Goal: Task Accomplishment & Management: Use online tool/utility

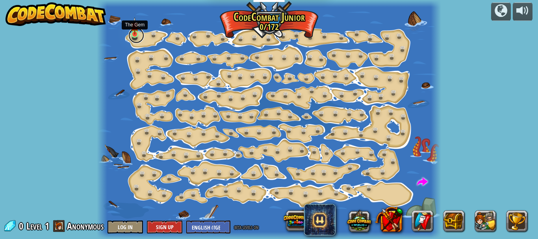
click at [130, 35] on link at bounding box center [136, 36] width 16 height 16
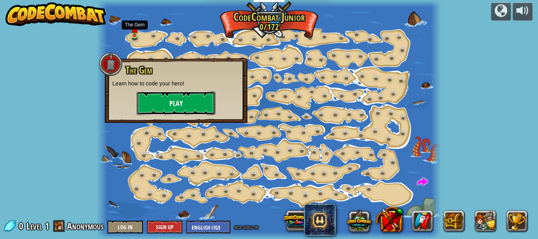
click at [183, 104] on button "Play" at bounding box center [176, 103] width 79 height 24
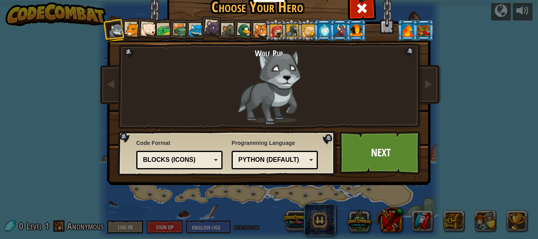
click at [128, 25] on div at bounding box center [132, 29] width 15 height 15
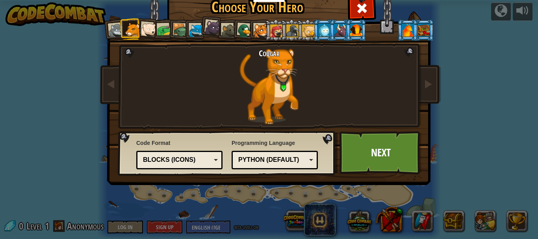
click at [146, 23] on div at bounding box center [149, 30] width 16 height 16
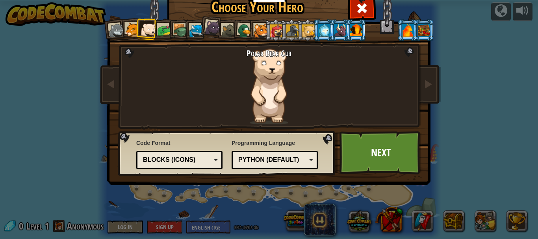
click at [157, 26] on div at bounding box center [164, 30] width 15 height 15
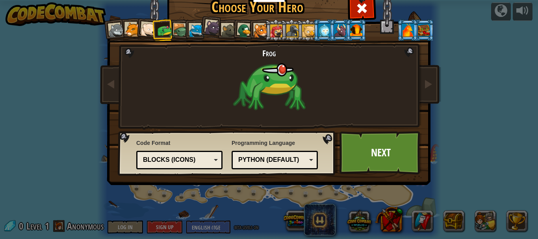
click at [173, 27] on div at bounding box center [180, 30] width 15 height 15
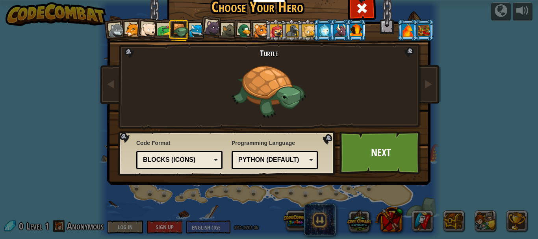
click at [200, 30] on li at bounding box center [211, 27] width 23 height 24
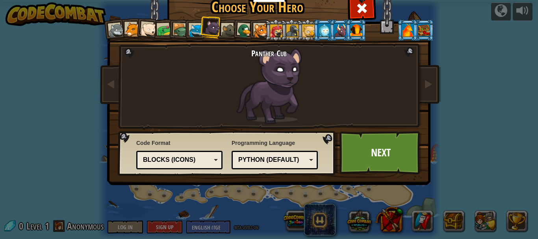
click at [189, 28] on div at bounding box center [196, 31] width 15 height 15
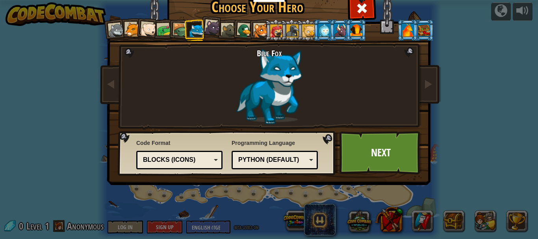
click at [232, 24] on li at bounding box center [243, 30] width 23 height 23
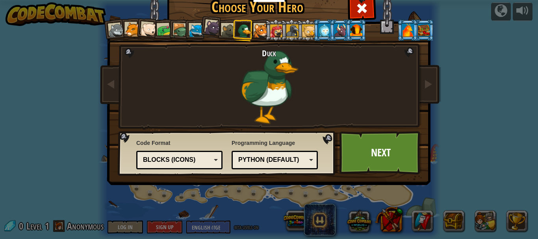
click at [254, 27] on div at bounding box center [261, 31] width 15 height 15
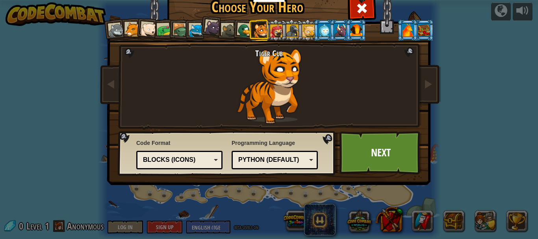
click at [274, 29] on div at bounding box center [276, 30] width 13 height 13
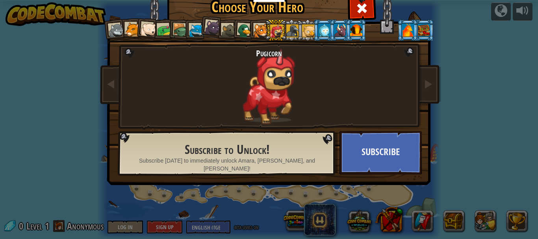
click at [286, 30] on div at bounding box center [292, 30] width 13 height 13
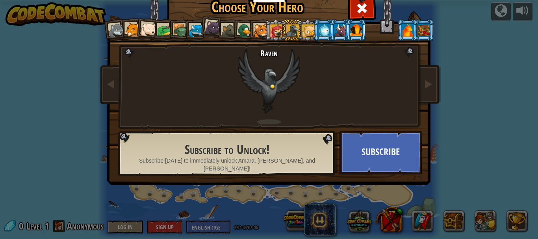
click at [308, 32] on div at bounding box center [308, 30] width 13 height 13
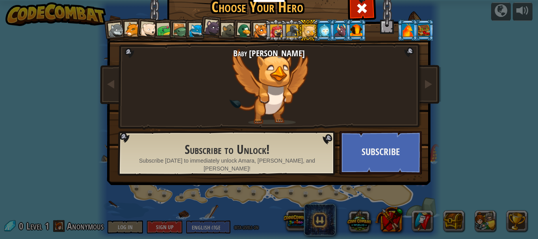
click at [318, 32] on div at bounding box center [324, 30] width 12 height 13
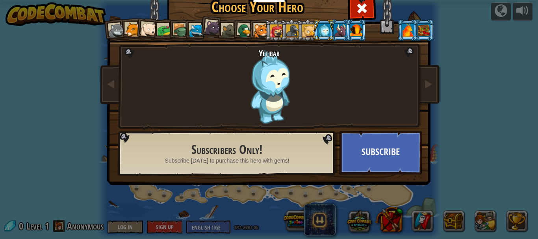
click at [337, 30] on div at bounding box center [340, 30] width 12 height 13
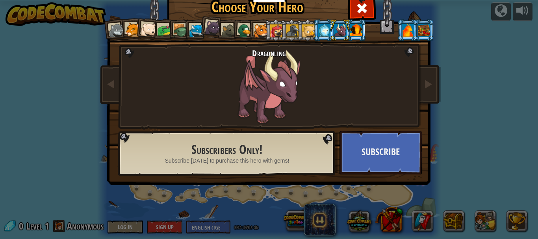
click at [357, 26] on div at bounding box center [356, 30] width 12 height 13
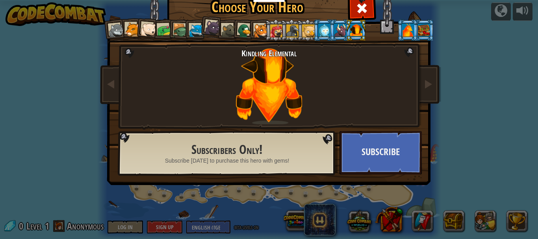
click at [335, 28] on div at bounding box center [340, 30] width 12 height 13
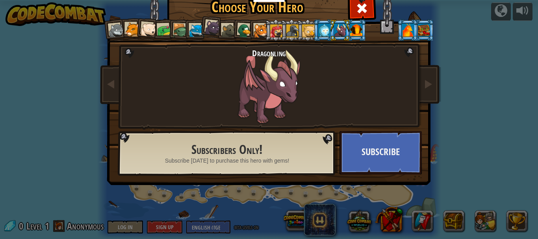
click at [350, 30] on div at bounding box center [356, 30] width 12 height 13
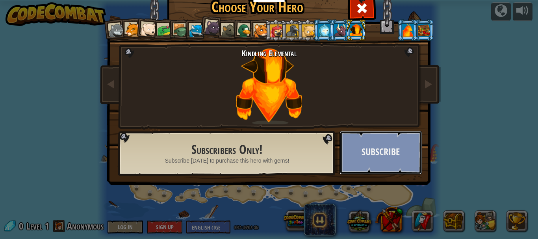
click at [380, 162] on button "Subscribe" at bounding box center [380, 152] width 82 height 43
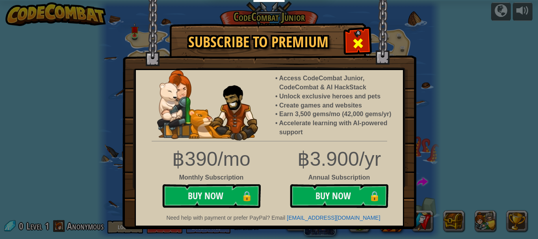
click at [365, 39] on div at bounding box center [357, 42] width 25 height 25
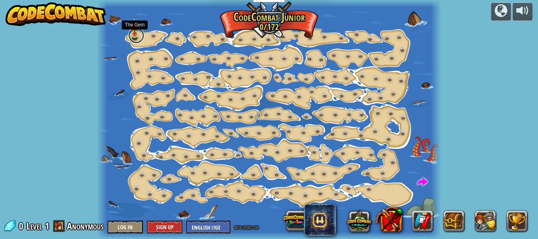
click at [130, 34] on link at bounding box center [136, 36] width 16 height 16
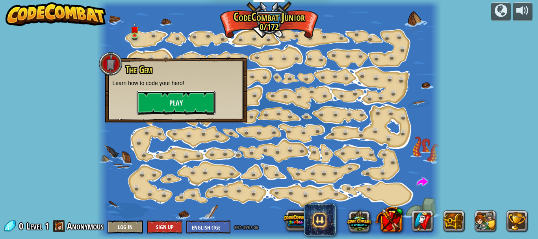
click at [157, 105] on button "Play" at bounding box center [176, 103] width 79 height 24
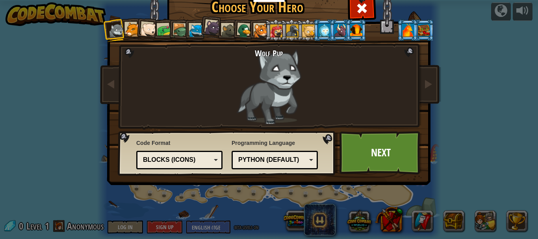
click at [121, 25] on li at bounding box center [114, 30] width 23 height 23
click at [125, 31] on div at bounding box center [132, 29] width 15 height 15
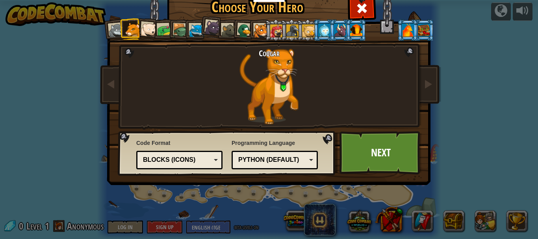
click at [159, 22] on li at bounding box center [163, 30] width 22 height 22
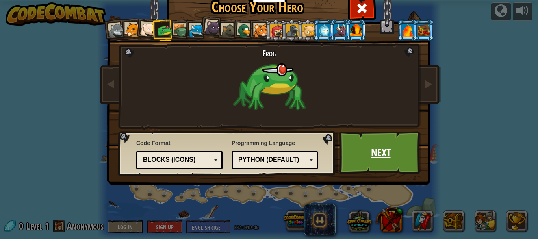
click at [349, 140] on link "Next" at bounding box center [380, 152] width 82 height 43
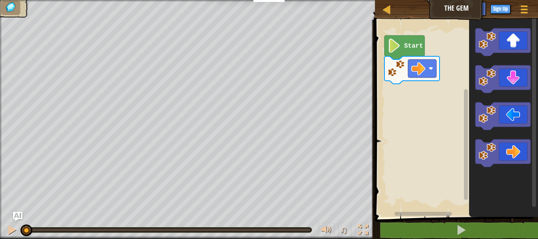
click at [393, 176] on rect "Blockly Workspace" at bounding box center [455, 116] width 165 height 201
click at [414, 41] on icon "Blockly Workspace" at bounding box center [402, 47] width 40 height 24
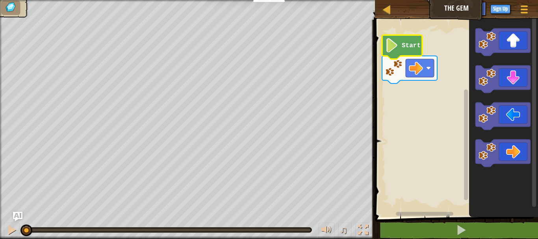
click at [411, 42] on text "Start" at bounding box center [411, 45] width 19 height 7
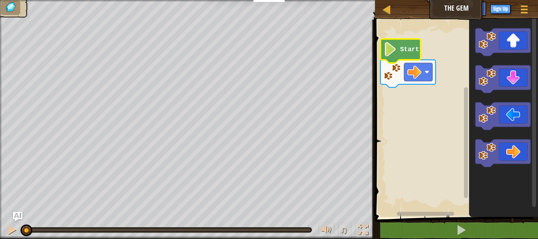
click at [402, 50] on text "Start" at bounding box center [409, 49] width 19 height 7
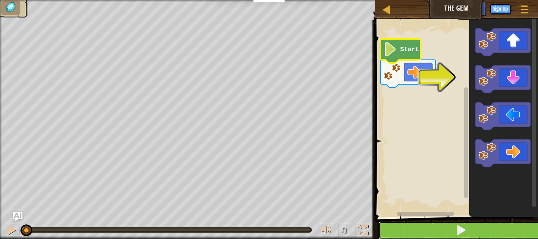
click at [439, 229] on button at bounding box center [460, 230] width 165 height 18
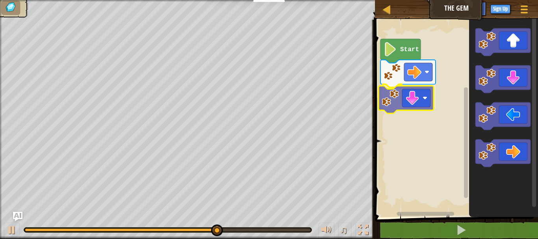
click at [416, 96] on div "Start" at bounding box center [455, 116] width 165 height 201
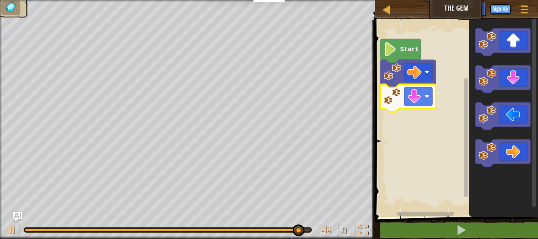
click at [408, 48] on text "Start" at bounding box center [409, 49] width 19 height 7
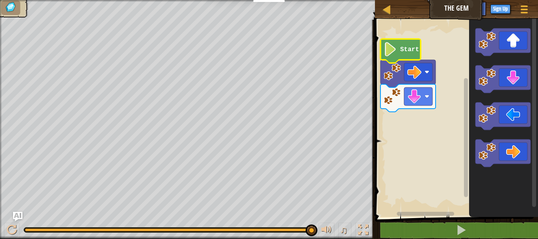
click at [395, 54] on image "Blockly Workspace" at bounding box center [390, 49] width 13 height 14
click at [404, 50] on text "Start" at bounding box center [409, 49] width 19 height 7
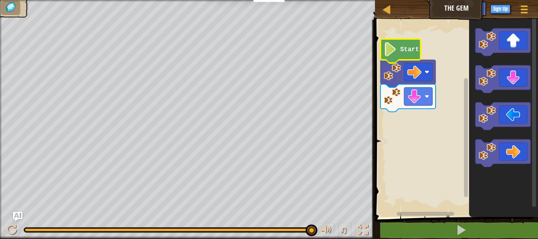
click at [404, 50] on text "Start" at bounding box center [409, 49] width 19 height 7
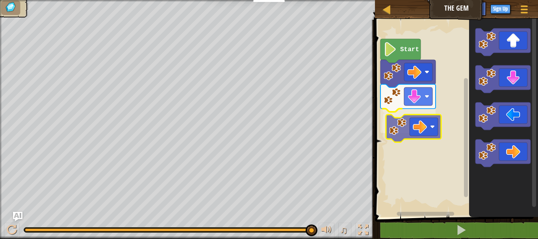
click at [421, 121] on div "Start" at bounding box center [455, 116] width 165 height 201
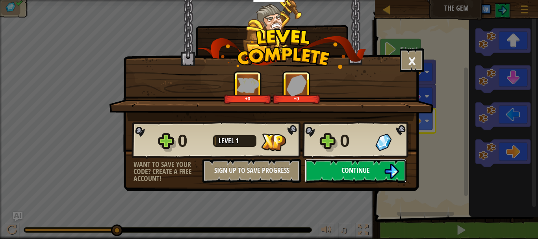
click at [371, 169] on button "Continue" at bounding box center [356, 171] width 102 height 24
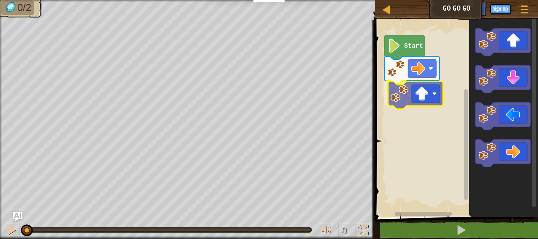
click at [425, 97] on div "Start" at bounding box center [455, 116] width 165 height 201
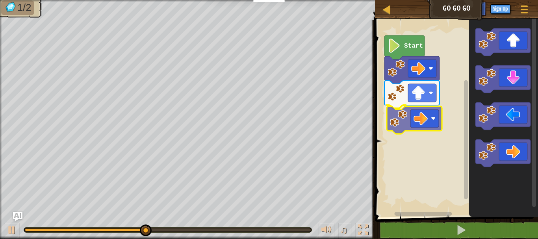
click at [430, 118] on div "Start" at bounding box center [455, 116] width 165 height 201
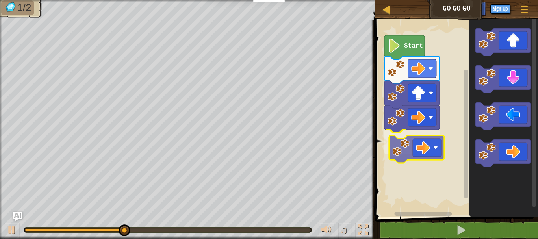
click at [429, 154] on div "Start" at bounding box center [455, 116] width 165 height 201
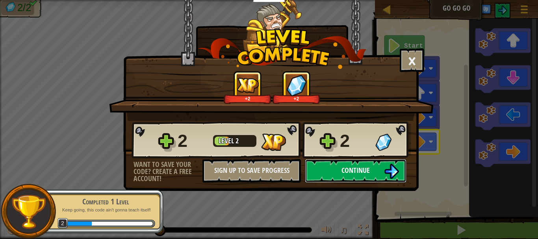
click at [336, 167] on button "Continue" at bounding box center [356, 171] width 102 height 24
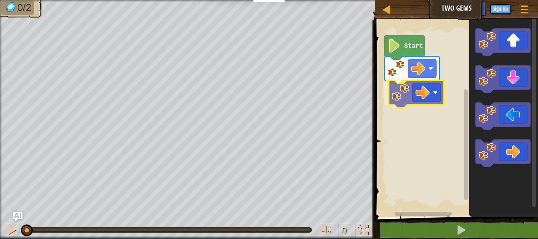
click at [421, 97] on div "Start" at bounding box center [455, 116] width 165 height 201
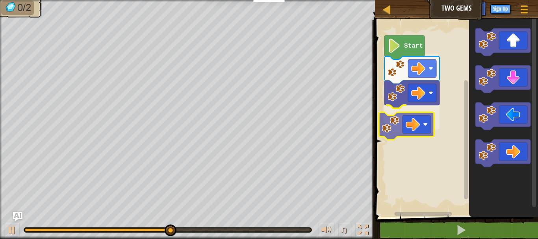
click at [406, 117] on div "Start" at bounding box center [455, 116] width 165 height 201
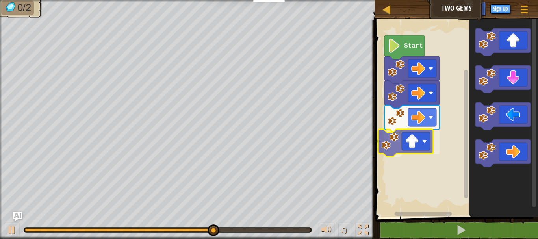
click at [413, 143] on div "Start" at bounding box center [455, 116] width 165 height 201
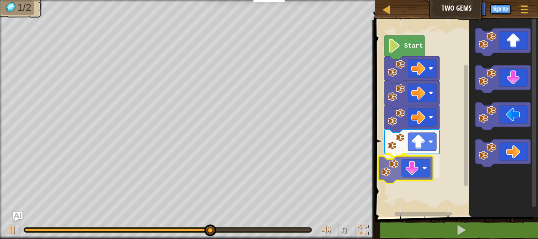
click at [415, 172] on div "Start" at bounding box center [455, 116] width 165 height 201
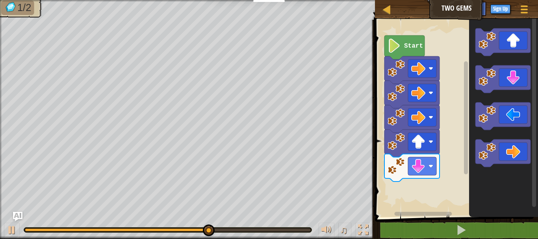
click at [415, 194] on div "Start" at bounding box center [455, 116] width 165 height 201
click at [445, 158] on div "Start" at bounding box center [455, 116] width 165 height 201
click at [432, 176] on div "Start" at bounding box center [455, 116] width 165 height 201
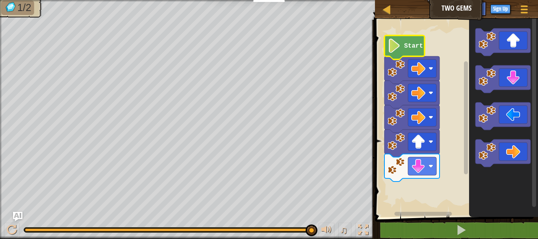
click at [399, 46] on image "Blockly Workspace" at bounding box center [394, 46] width 13 height 14
click at [401, 50] on image "Blockly Workspace" at bounding box center [394, 46] width 13 height 14
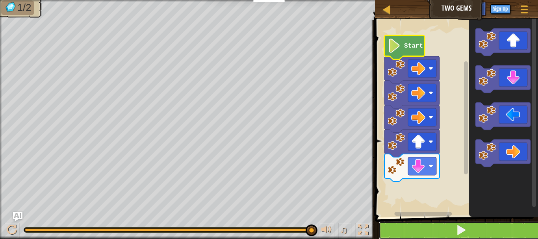
click at [428, 226] on button at bounding box center [460, 230] width 165 height 18
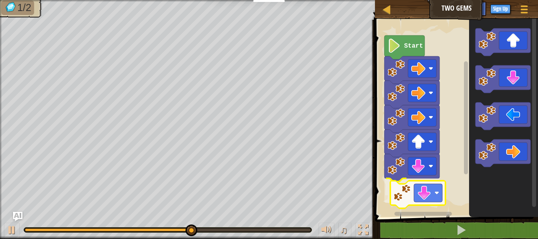
click at [432, 200] on div "Start" at bounding box center [455, 116] width 165 height 201
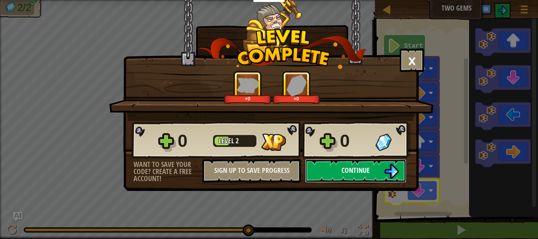
click at [375, 165] on button "Continue" at bounding box center [356, 171] width 102 height 24
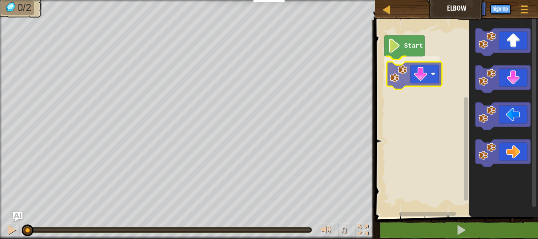
click at [429, 72] on div "Start" at bounding box center [455, 116] width 165 height 201
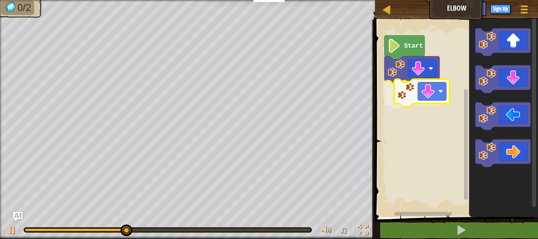
click at [433, 88] on div "Start" at bounding box center [455, 116] width 165 height 201
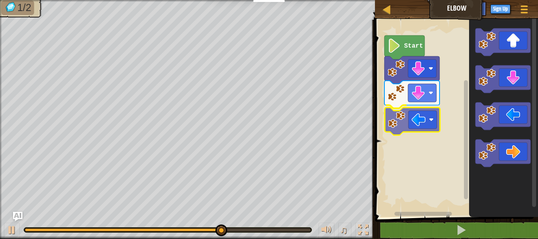
click at [411, 109] on div "Start" at bounding box center [455, 116] width 165 height 201
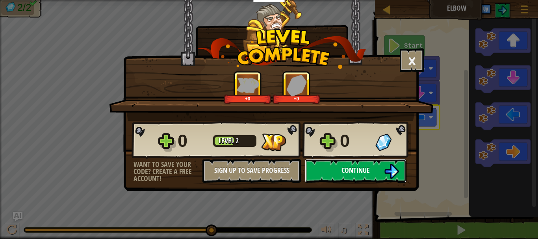
click at [356, 168] on span "Continue" at bounding box center [355, 170] width 28 height 10
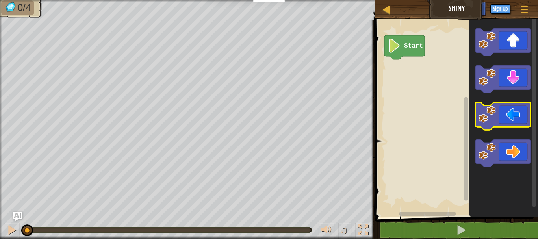
click at [456, 100] on div "Start" at bounding box center [455, 116] width 165 height 201
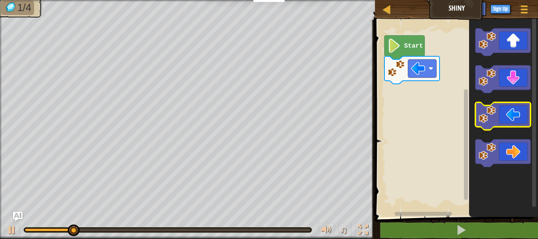
click at [493, 113] on image "Blockly Workspace" at bounding box center [486, 114] width 17 height 17
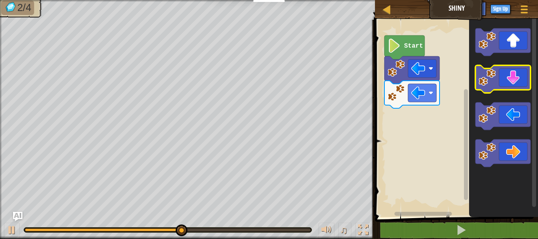
click at [504, 82] on icon "Blockly Workspace" at bounding box center [502, 79] width 55 height 28
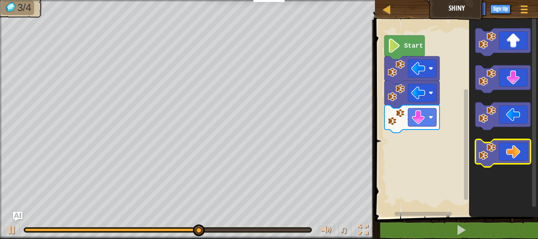
click at [498, 155] on icon "Blockly Workspace" at bounding box center [502, 153] width 55 height 28
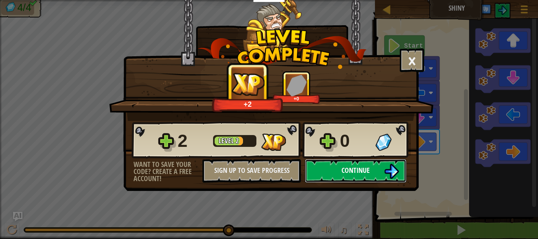
click at [386, 165] on img at bounding box center [391, 171] width 15 height 15
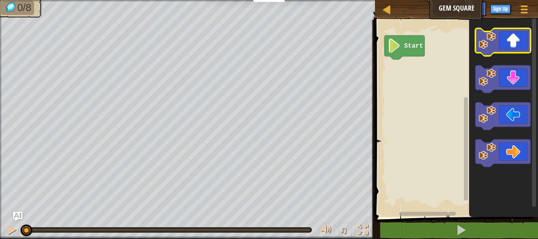
click at [507, 54] on rect "Blockly Workspace" at bounding box center [502, 42] width 55 height 28
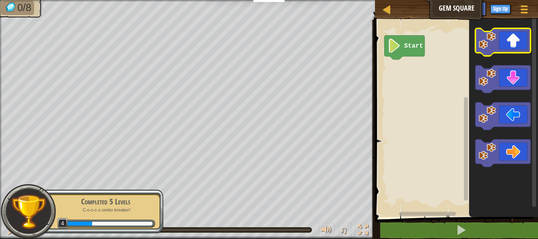
click at [506, 47] on icon "Blockly Workspace" at bounding box center [502, 42] width 55 height 28
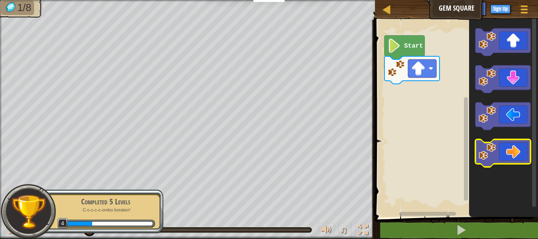
click at [507, 158] on icon "Blockly Workspace" at bounding box center [502, 153] width 55 height 28
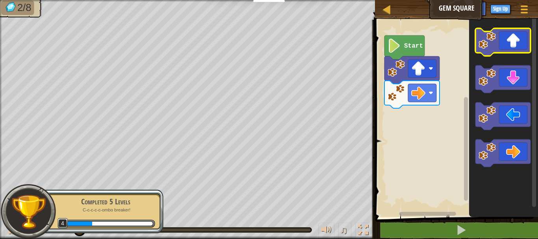
click at [512, 34] on icon "Blockly Workspace" at bounding box center [502, 42] width 55 height 28
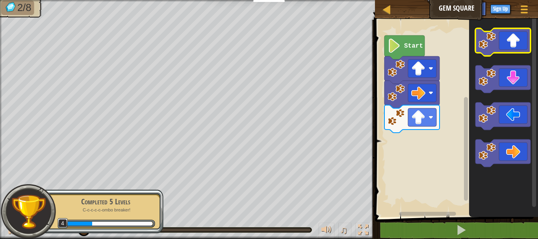
click at [512, 34] on icon "Blockly Workspace" at bounding box center [502, 42] width 55 height 28
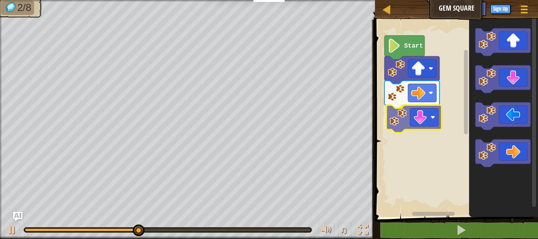
click at [423, 123] on div "Start" at bounding box center [455, 116] width 165 height 201
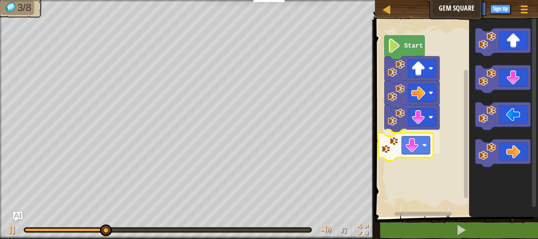
click at [406, 149] on div "Start" at bounding box center [455, 116] width 165 height 201
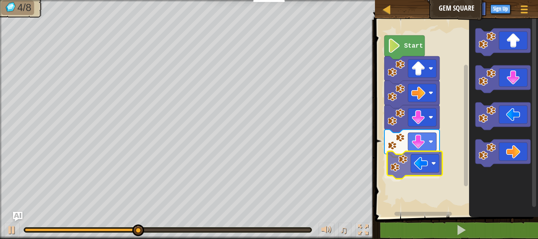
click at [407, 174] on div "Start" at bounding box center [455, 116] width 165 height 201
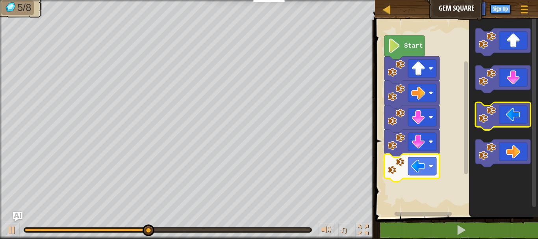
click at [501, 113] on icon "Blockly Workspace" at bounding box center [502, 116] width 55 height 28
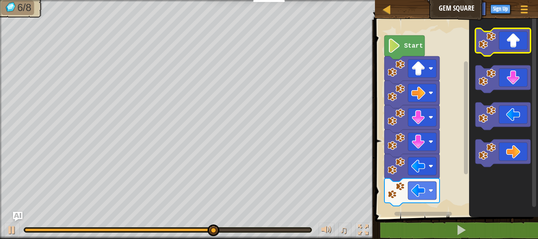
click at [492, 37] on image "Blockly Workspace" at bounding box center [486, 40] width 17 height 17
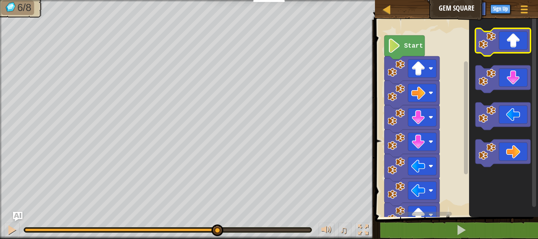
click at [492, 37] on image "Blockly Workspace" at bounding box center [486, 40] width 17 height 17
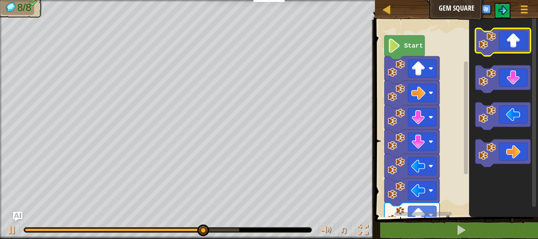
click at [492, 48] on image "Blockly Workspace" at bounding box center [486, 40] width 17 height 17
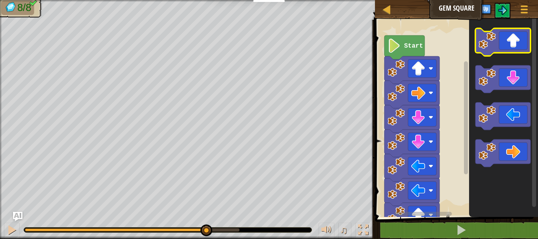
click at [491, 48] on image "Blockly Workspace" at bounding box center [486, 40] width 17 height 17
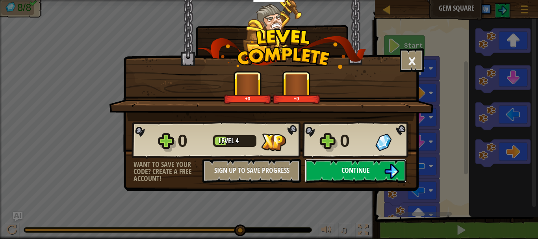
click at [333, 171] on button "Continue" at bounding box center [356, 171] width 102 height 24
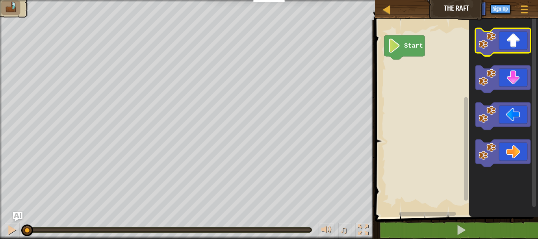
click at [507, 46] on icon "Blockly Workspace" at bounding box center [502, 42] width 55 height 28
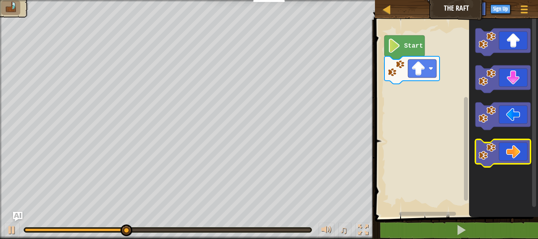
click at [520, 147] on icon "Blockly Workspace" at bounding box center [502, 153] width 55 height 28
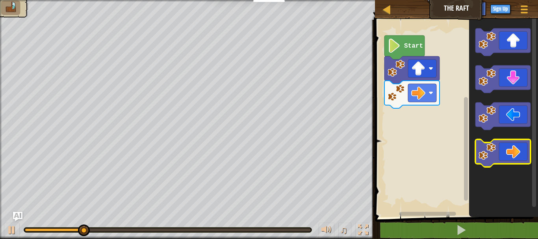
click at [520, 147] on icon "Blockly Workspace" at bounding box center [502, 153] width 55 height 28
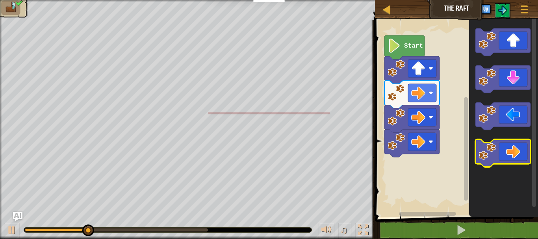
click at [520, 147] on icon "Blockly Workspace" at bounding box center [502, 153] width 55 height 28
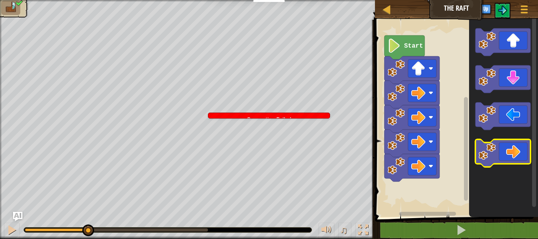
click at [520, 147] on icon "Blockly Workspace" at bounding box center [502, 153] width 55 height 28
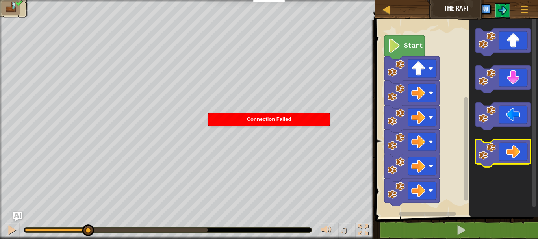
click at [520, 147] on icon "Blockly Workspace" at bounding box center [502, 153] width 55 height 28
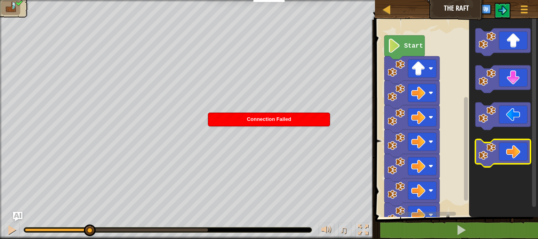
click at [520, 148] on icon "Blockly Workspace" at bounding box center [502, 153] width 55 height 28
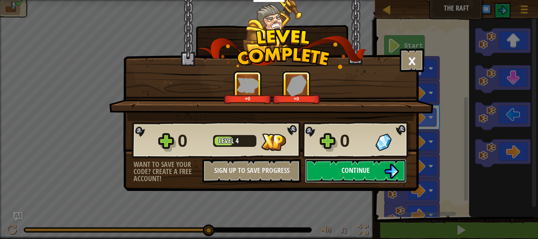
click at [367, 174] on span "Continue" at bounding box center [355, 170] width 28 height 10
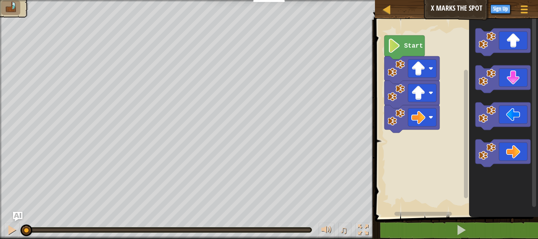
click at [415, 52] on icon "Blockly Workspace" at bounding box center [404, 47] width 40 height 24
click at [413, 52] on icon "Blockly Workspace" at bounding box center [404, 47] width 40 height 24
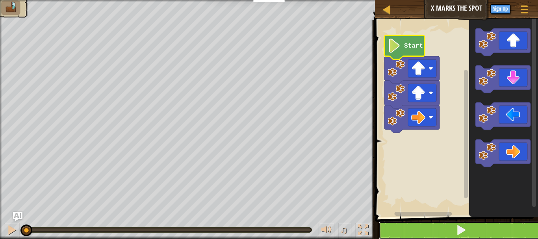
click at [461, 231] on span at bounding box center [461, 229] width 11 height 11
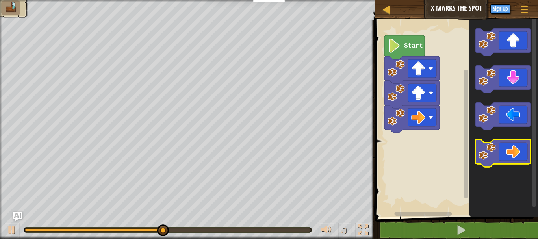
click at [512, 148] on icon "Blockly Workspace" at bounding box center [502, 153] width 55 height 28
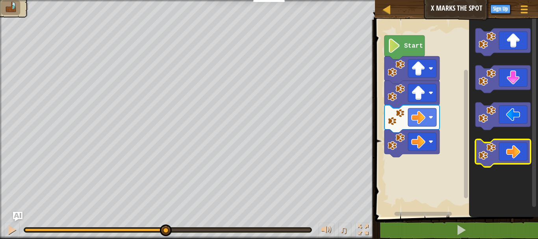
click at [512, 148] on icon "Blockly Workspace" at bounding box center [502, 153] width 55 height 28
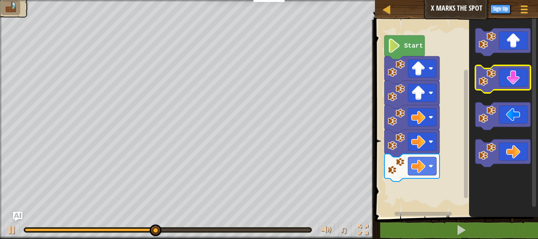
click at [517, 77] on icon "Blockly Workspace" at bounding box center [502, 79] width 55 height 28
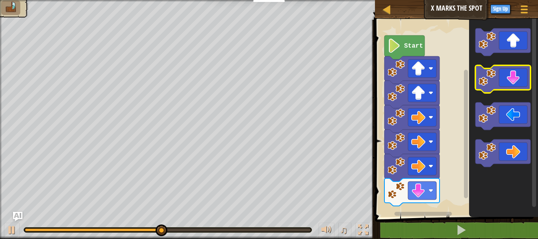
click at [517, 77] on icon "Blockly Workspace" at bounding box center [502, 79] width 55 height 28
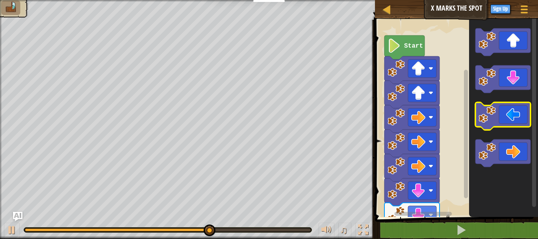
click at [499, 119] on icon "Blockly Workspace" at bounding box center [502, 116] width 55 height 28
click at [499, 113] on icon "Blockly Workspace" at bounding box center [502, 116] width 55 height 28
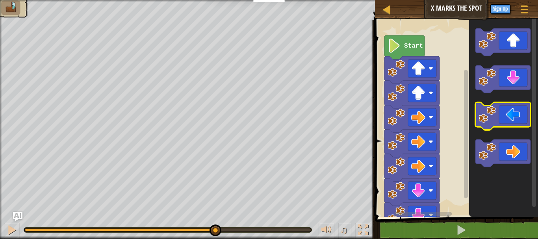
click at [499, 113] on icon "Blockly Workspace" at bounding box center [502, 116] width 55 height 28
click at [498, 111] on icon "Blockly Workspace" at bounding box center [502, 116] width 55 height 28
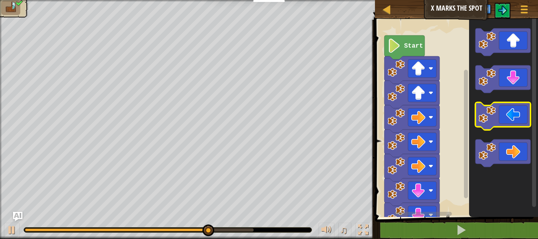
click at [495, 110] on image "Blockly Workspace" at bounding box center [486, 114] width 17 height 17
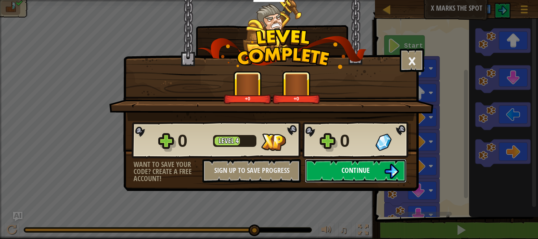
click at [355, 177] on button "Continue" at bounding box center [356, 171] width 102 height 24
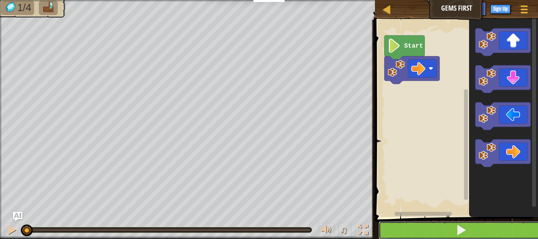
click at [401, 226] on button at bounding box center [460, 230] width 165 height 18
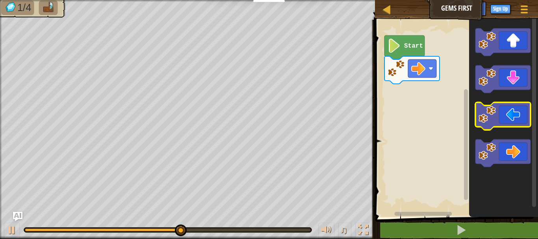
click at [489, 111] on image "Blockly Workspace" at bounding box center [486, 114] width 17 height 17
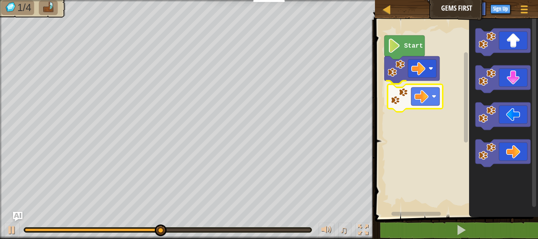
click at [400, 97] on div "Start" at bounding box center [455, 116] width 165 height 201
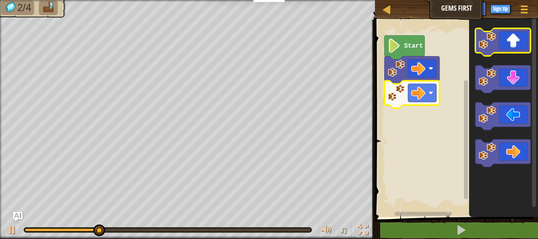
click at [514, 52] on icon "Blockly Workspace" at bounding box center [502, 42] width 55 height 28
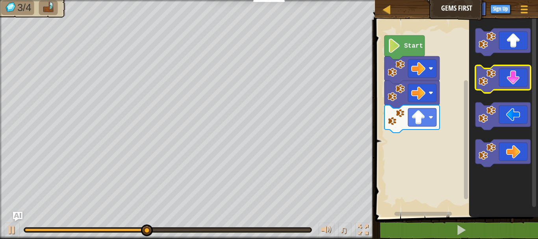
click at [523, 78] on icon "Blockly Workspace" at bounding box center [502, 79] width 55 height 28
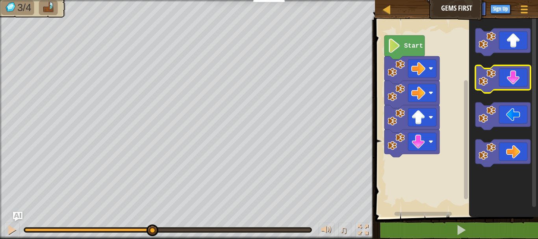
click at [523, 78] on icon "Blockly Workspace" at bounding box center [502, 79] width 55 height 28
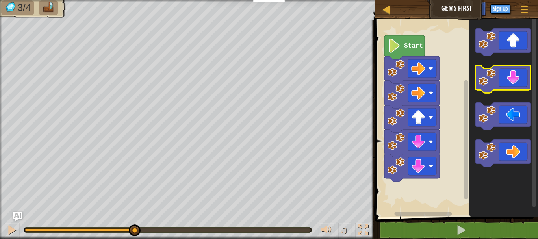
click at [523, 78] on icon "Blockly Workspace" at bounding box center [502, 79] width 55 height 28
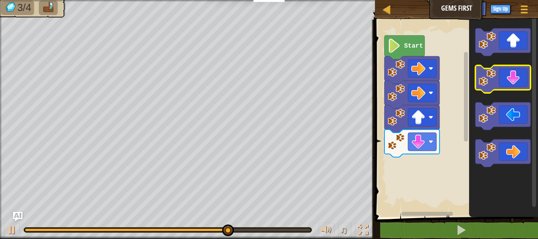
click at [516, 85] on icon "Blockly Workspace" at bounding box center [502, 79] width 55 height 28
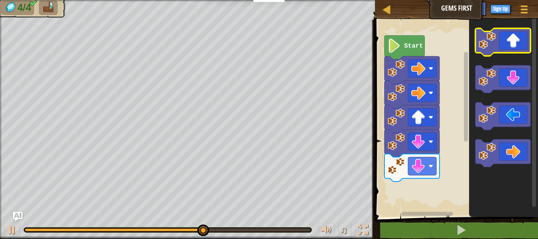
click at [520, 52] on icon "Blockly Workspace" at bounding box center [502, 42] width 55 height 28
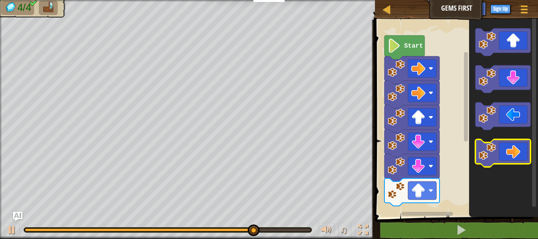
click at [516, 148] on icon "Blockly Workspace" at bounding box center [502, 153] width 55 height 28
click at [510, 145] on icon "Blockly Workspace" at bounding box center [502, 153] width 55 height 28
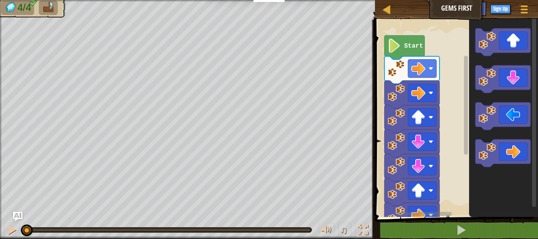
click at [503, 143] on icon "Blockly Workspace" at bounding box center [502, 153] width 55 height 28
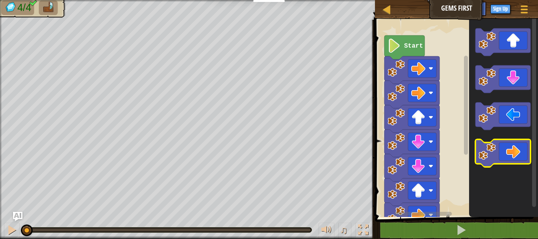
click at [505, 145] on icon "Blockly Workspace" at bounding box center [502, 153] width 55 height 28
click at [508, 159] on icon "Blockly Workspace" at bounding box center [502, 153] width 55 height 28
click at [507, 157] on icon "Blockly Workspace" at bounding box center [502, 153] width 55 height 28
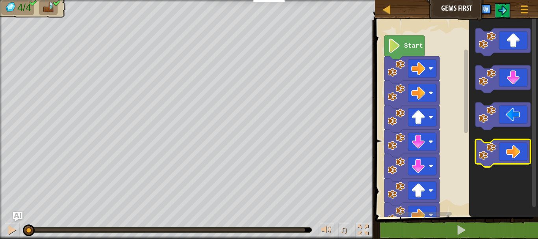
click at [507, 157] on icon "Blockly Workspace" at bounding box center [502, 153] width 55 height 28
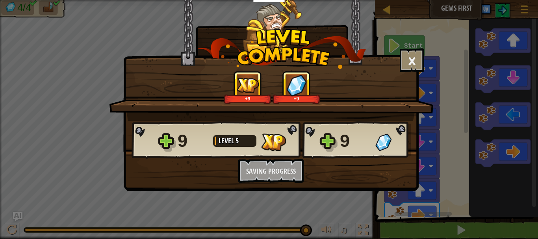
click at [352, 169] on div "9 Level 5 9 Want to save your code? Create a free account! Sign Up to Save Prog…" at bounding box center [271, 152] width 295 height 62
click at [382, 177] on div "9 Level 5 9 Want to save your code? Create a free account! Sign Up to Save Prog…" at bounding box center [271, 152] width 295 height 62
click at [380, 175] on div "9 Level 5 9 Want to save your code? Create a free account! Sign Up to Save Prog…" at bounding box center [271, 152] width 295 height 62
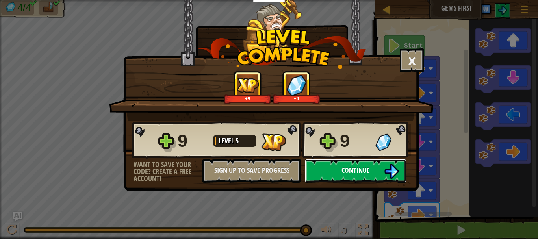
click at [375, 164] on button "Continue" at bounding box center [356, 171] width 102 height 24
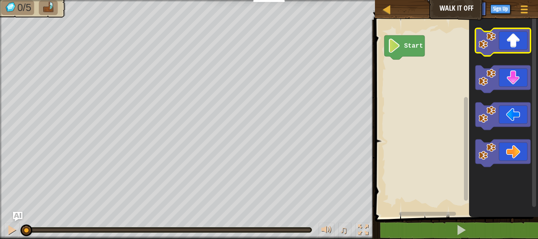
click at [499, 45] on icon "Blockly Workspace" at bounding box center [502, 42] width 55 height 28
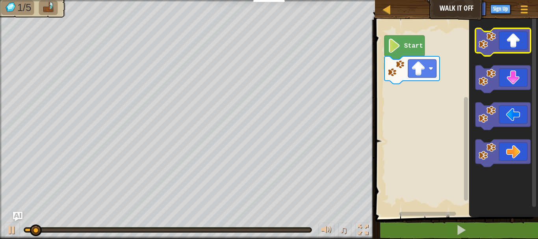
click at [499, 45] on icon "Blockly Workspace" at bounding box center [502, 42] width 55 height 28
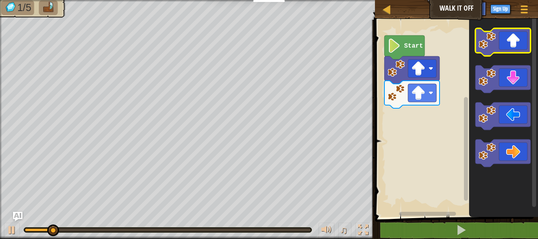
click at [499, 45] on icon "Blockly Workspace" at bounding box center [502, 42] width 55 height 28
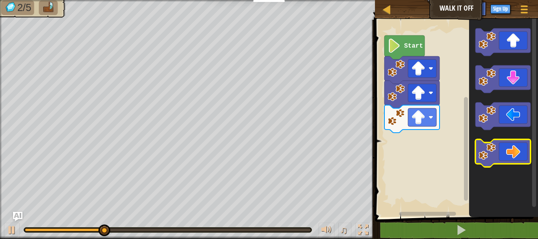
click at [516, 153] on icon "Blockly Workspace" at bounding box center [502, 153] width 55 height 28
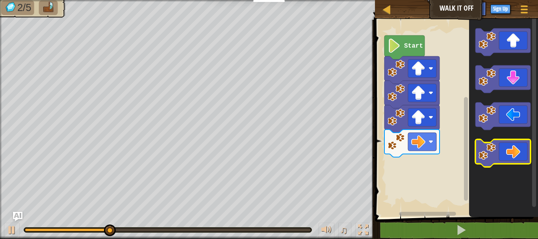
click at [516, 153] on icon "Blockly Workspace" at bounding box center [502, 153] width 55 height 28
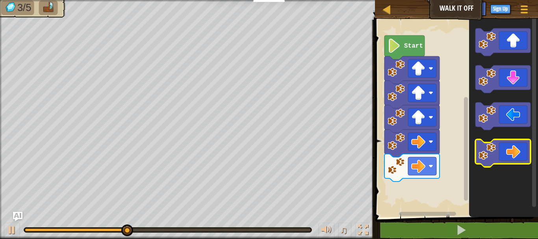
click at [516, 153] on icon "Blockly Workspace" at bounding box center [502, 153] width 55 height 28
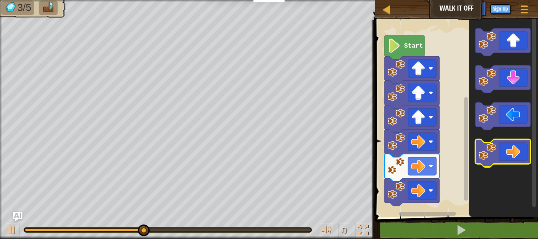
click at [516, 153] on icon "Blockly Workspace" at bounding box center [502, 153] width 55 height 28
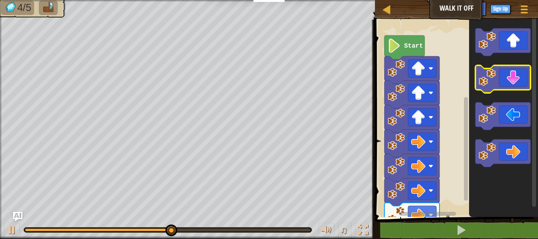
click at [517, 78] on icon "Blockly Workspace" at bounding box center [502, 79] width 55 height 28
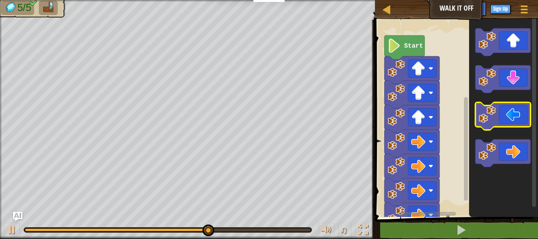
click at [517, 120] on icon "Blockly Workspace" at bounding box center [502, 116] width 55 height 28
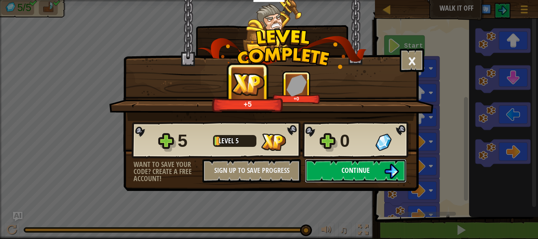
click at [346, 175] on button "Continue" at bounding box center [356, 171] width 102 height 24
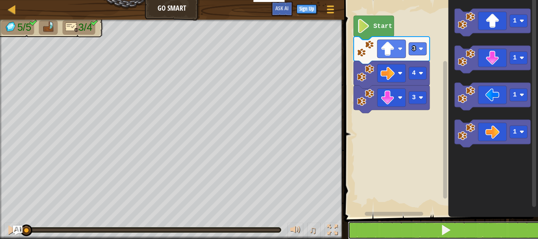
click at [461, 227] on button at bounding box center [446, 230] width 196 height 18
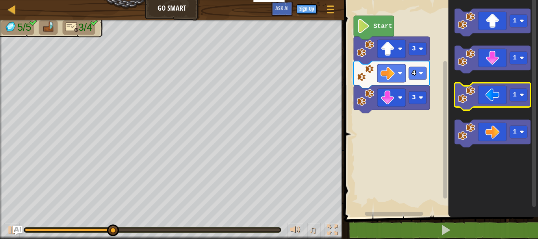
click at [496, 100] on icon "Blockly Workspace" at bounding box center [492, 97] width 76 height 28
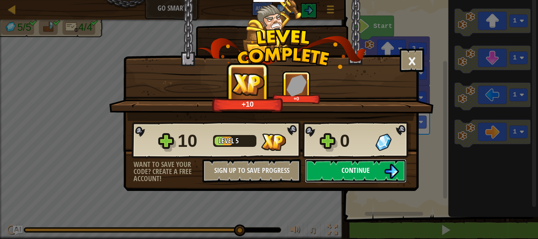
click at [336, 174] on button "Continue" at bounding box center [356, 171] width 102 height 24
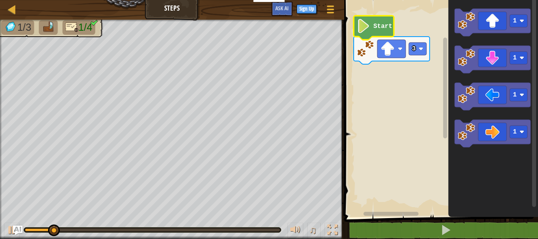
click at [386, 29] on text "Start" at bounding box center [382, 26] width 19 height 7
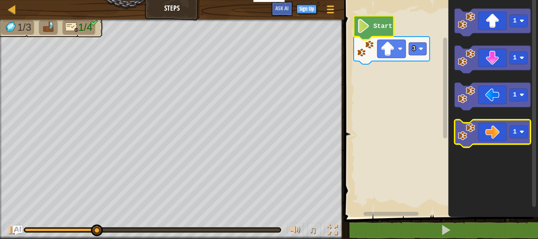
click at [500, 132] on icon "Blockly Workspace" at bounding box center [492, 134] width 76 height 28
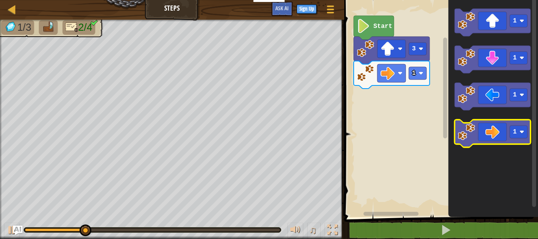
click at [500, 132] on icon "Blockly Workspace" at bounding box center [492, 134] width 76 height 28
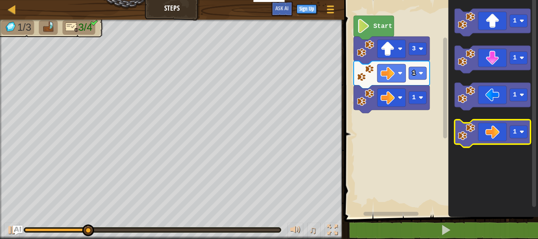
click at [500, 132] on icon "Blockly Workspace" at bounding box center [492, 134] width 76 height 28
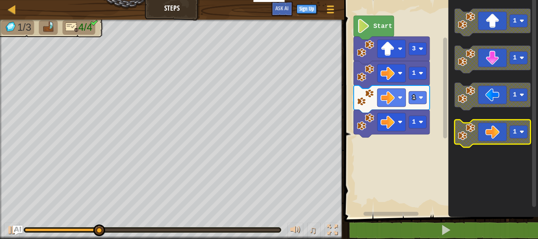
click at [500, 132] on icon "Blockly Workspace" at bounding box center [492, 134] width 76 height 28
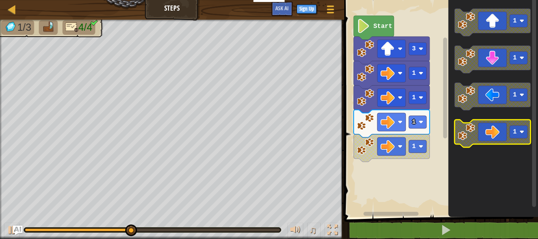
click at [493, 125] on icon "Blockly Workspace" at bounding box center [492, 134] width 76 height 28
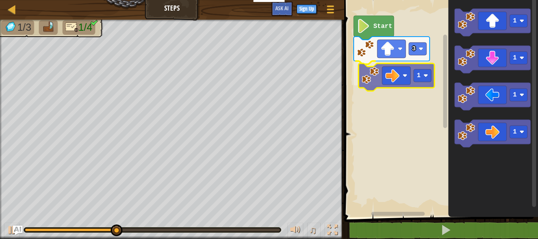
click at [393, 74] on div "3 1 Start 1 1 1 1 1" at bounding box center [440, 106] width 196 height 221
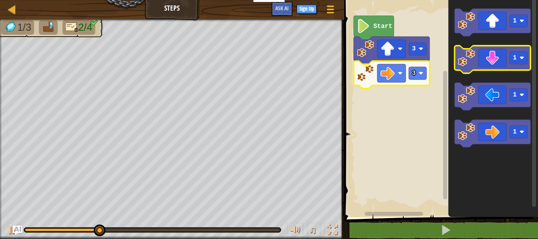
click at [491, 59] on icon "Blockly Workspace" at bounding box center [492, 60] width 76 height 28
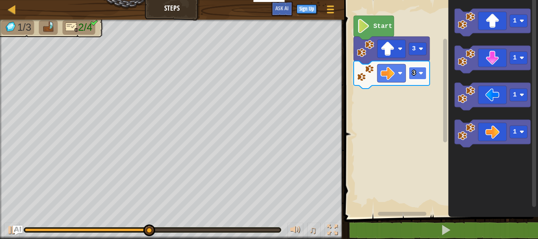
click at [419, 73] on image "Blockly Workspace" at bounding box center [421, 73] width 5 height 5
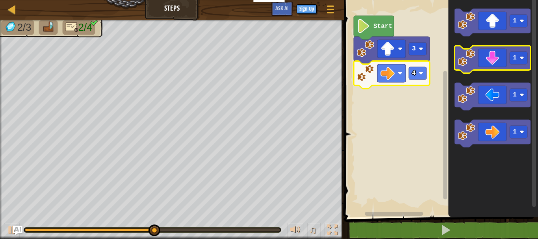
click at [491, 59] on icon "Blockly Workspace" at bounding box center [492, 60] width 76 height 28
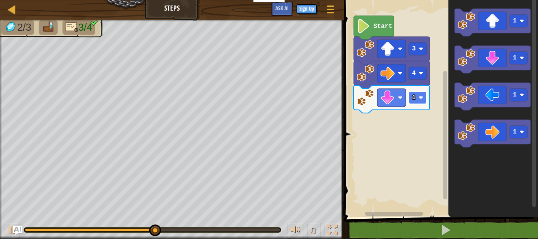
click at [420, 96] on image "Blockly Workspace" at bounding box center [421, 97] width 5 height 5
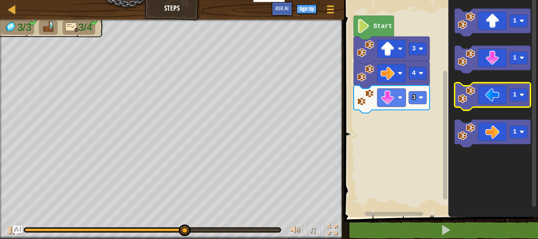
click at [497, 100] on icon "Blockly Workspace" at bounding box center [492, 97] width 76 height 28
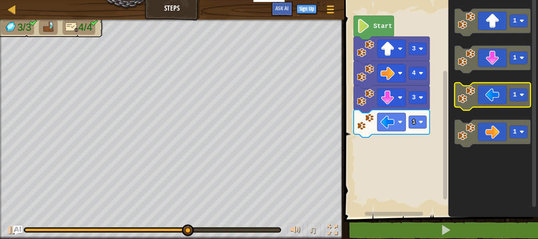
click at [497, 100] on icon "Blockly Workspace" at bounding box center [492, 97] width 76 height 28
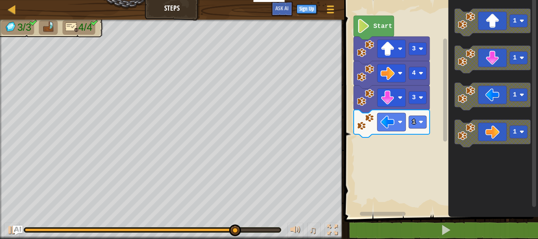
click at [421, 129] on icon "Blockly Workspace" at bounding box center [392, 124] width 76 height 28
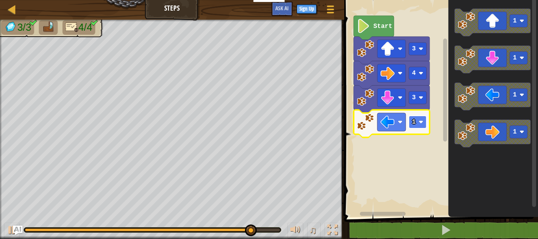
click at [421, 122] on image "Blockly Workspace" at bounding box center [421, 122] width 5 height 5
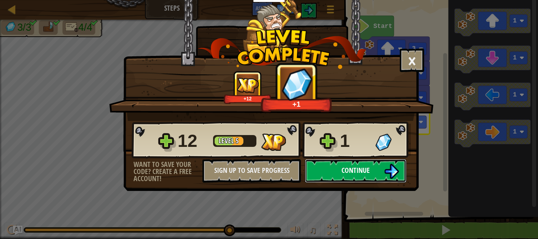
click at [382, 167] on button "Continue" at bounding box center [356, 171] width 102 height 24
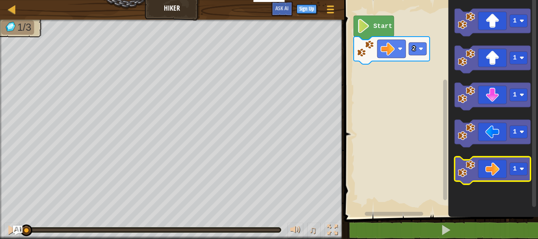
click at [478, 165] on icon "Blockly Workspace" at bounding box center [492, 171] width 76 height 28
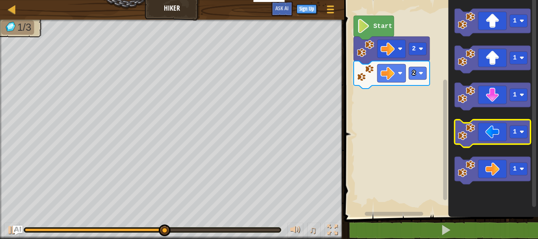
click at [491, 134] on icon "Blockly Workspace" at bounding box center [492, 134] width 76 height 28
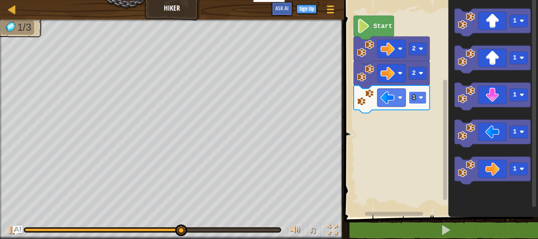
click at [421, 96] on image "Blockly Workspace" at bounding box center [421, 97] width 5 height 5
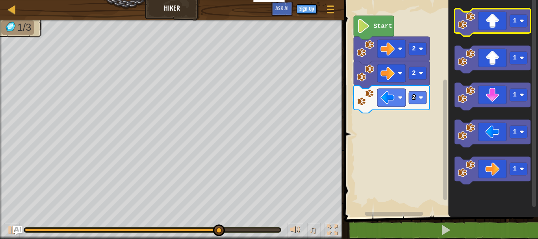
click at [488, 20] on icon "Blockly Workspace" at bounding box center [492, 23] width 76 height 28
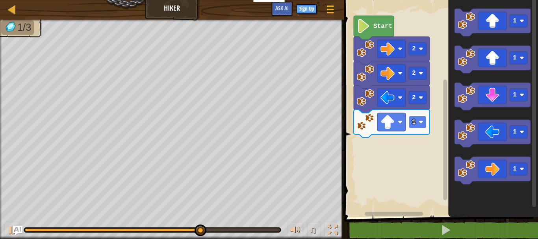
click at [419, 120] on image "Blockly Workspace" at bounding box center [421, 122] width 5 height 5
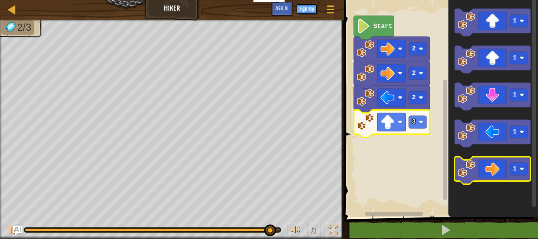
click at [482, 169] on icon "Blockly Workspace" at bounding box center [492, 171] width 76 height 28
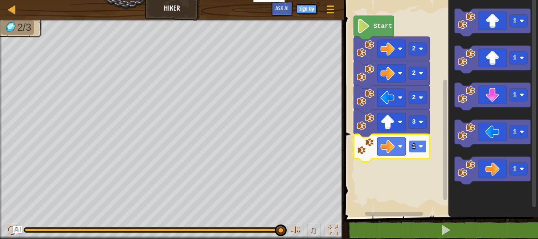
click at [418, 144] on rect "Blockly Workspace" at bounding box center [418, 146] width 18 height 13
click at [420, 145] on image "Blockly Workspace" at bounding box center [421, 146] width 5 height 5
click at [422, 143] on rect "Blockly Workspace" at bounding box center [418, 146] width 18 height 13
click at [418, 148] on rect "Blockly Workspace" at bounding box center [418, 146] width 18 height 13
click at [421, 143] on rect "Blockly Workspace" at bounding box center [418, 146] width 18 height 13
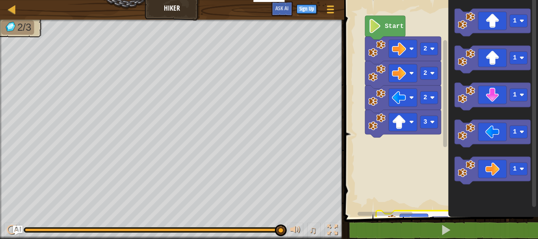
click at [387, 234] on div "1 2 go ( 'right' , 2 ) הההההההההההההההההההההההההההההההההההההההההההההההההההההההה…" at bounding box center [440, 126] width 196 height 245
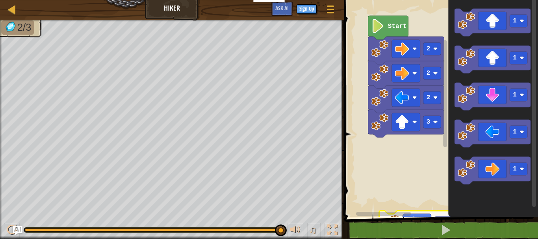
click at [361, 214] on g "Blockly Workspace" at bounding box center [392, 214] width 100 height 6
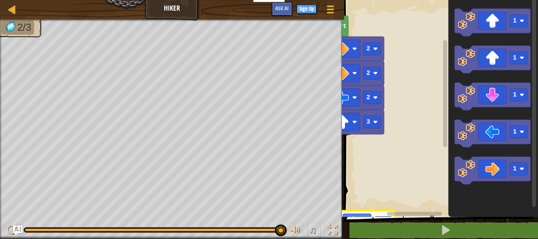
click at [419, 192] on div "Start 2 2 2 3 2 1 1 1 1 1" at bounding box center [440, 106] width 196 height 221
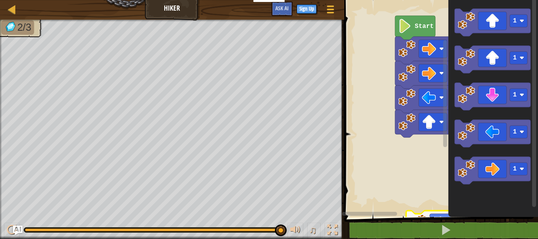
click at [390, 192] on div "Start 2 2 2 3 2 1 1 1 1 1" at bounding box center [440, 106] width 196 height 221
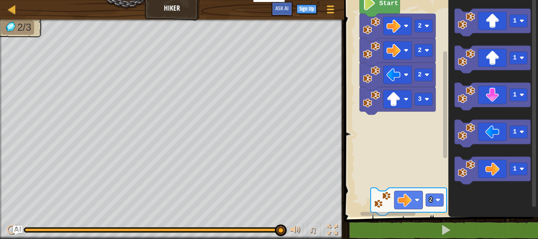
click at [390, 187] on rect "Blockly Workspace" at bounding box center [440, 106] width 196 height 221
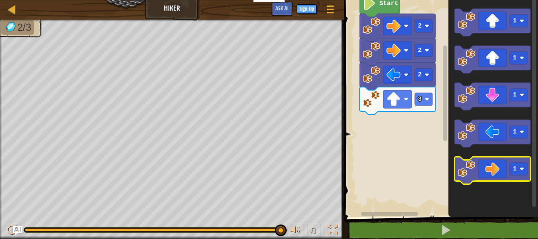
click at [501, 166] on icon "Blockly Workspace" at bounding box center [492, 171] width 76 height 28
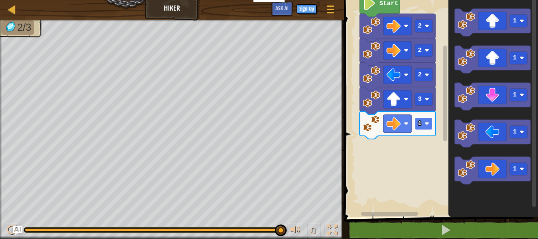
click at [426, 120] on rect "Blockly Workspace" at bounding box center [424, 123] width 18 height 13
click at [426, 122] on image "Blockly Workspace" at bounding box center [427, 123] width 5 height 5
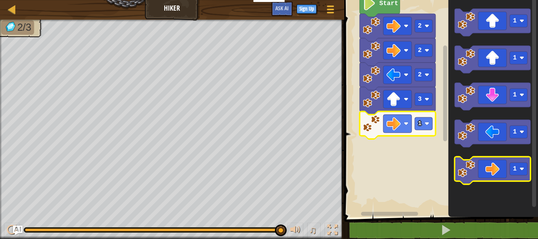
click at [468, 170] on image "Blockly Workspace" at bounding box center [466, 168] width 17 height 17
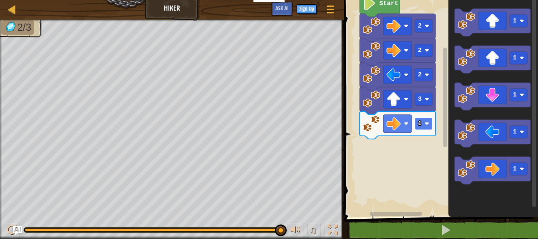
click at [426, 121] on rect "Blockly Workspace" at bounding box center [424, 123] width 18 height 13
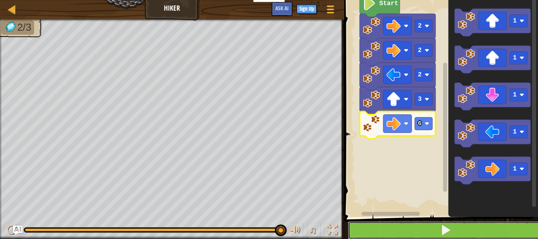
click at [393, 227] on button at bounding box center [446, 230] width 196 height 18
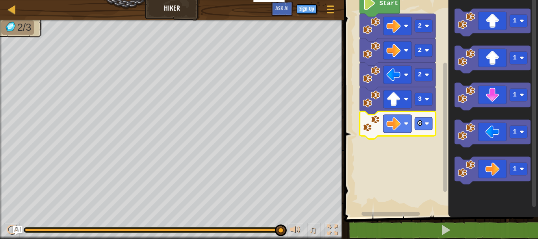
click at [380, 33] on image "Blockly Workspace" at bounding box center [371, 25] width 17 height 17
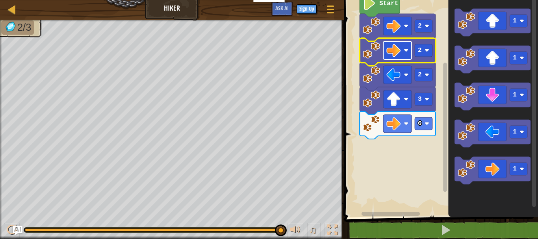
click at [383, 53] on rect "Blockly Workspace" at bounding box center [397, 50] width 28 height 18
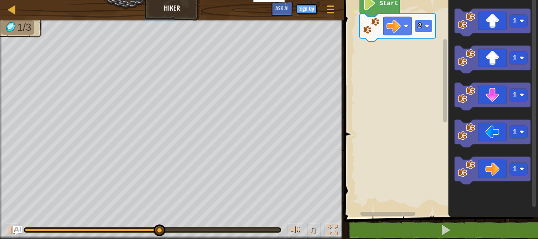
click at [426, 22] on rect "Blockly Workspace" at bounding box center [424, 26] width 18 height 13
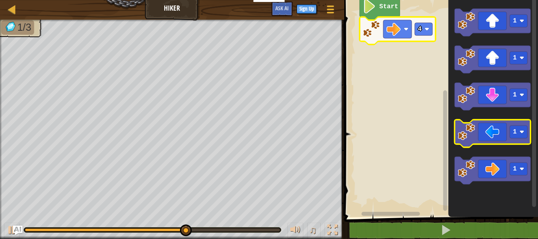
click at [498, 141] on icon "Blockly Workspace" at bounding box center [492, 134] width 76 height 28
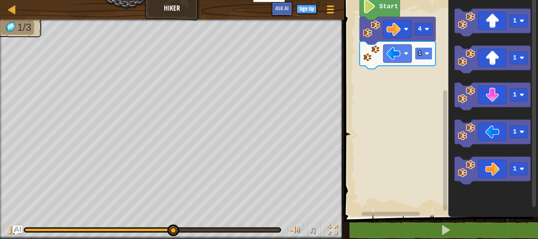
click at [425, 51] on image "Blockly Workspace" at bounding box center [427, 53] width 5 height 5
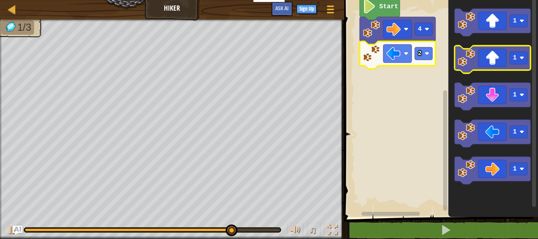
click at [493, 56] on icon "Blockly Workspace" at bounding box center [492, 60] width 76 height 28
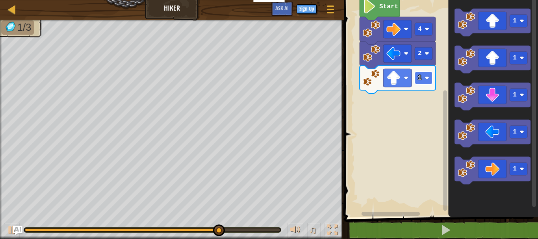
click at [426, 75] on rect "Blockly Workspace" at bounding box center [424, 78] width 18 height 13
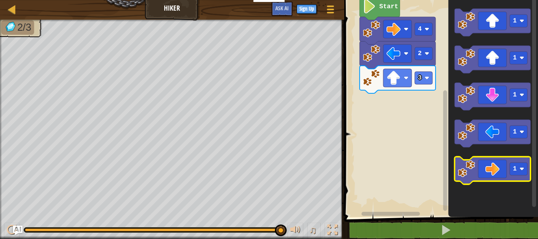
click at [498, 161] on icon "Blockly Workspace" at bounding box center [492, 171] width 76 height 28
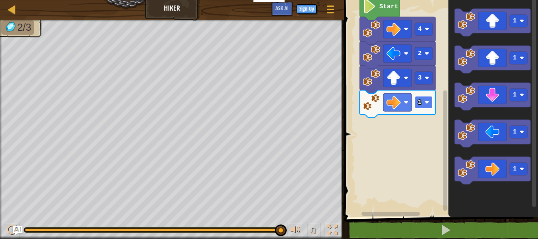
click at [425, 100] on image "Blockly Workspace" at bounding box center [427, 102] width 5 height 5
click at [428, 101] on image "Blockly Workspace" at bounding box center [427, 102] width 5 height 5
click at [429, 102] on rect "Blockly Workspace" at bounding box center [424, 102] width 18 height 13
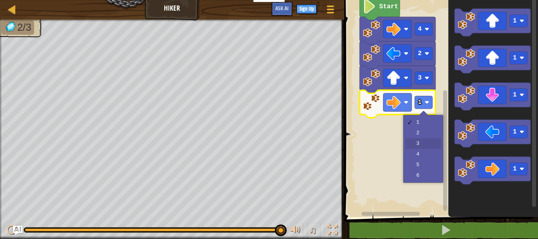
drag, startPoint x: 427, startPoint y: 145, endPoint x: 422, endPoint y: 143, distance: 5.1
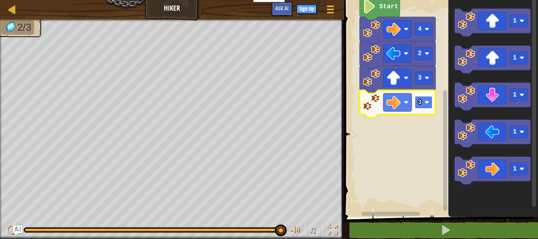
click at [427, 103] on image "Blockly Workspace" at bounding box center [427, 102] width 5 height 5
click at [423, 100] on rect "Blockly Workspace" at bounding box center [424, 102] width 18 height 13
click at [395, 121] on rect "Blockly Workspace" at bounding box center [440, 106] width 196 height 221
click at [418, 106] on text "2" at bounding box center [420, 102] width 4 height 7
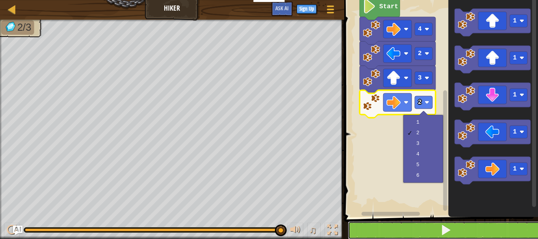
click at [437, 230] on button at bounding box center [446, 230] width 196 height 18
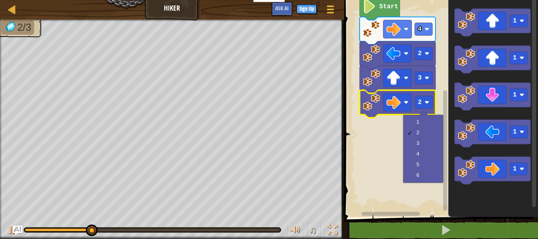
click at [362, 180] on rect "Blockly Workspace" at bounding box center [440, 106] width 196 height 221
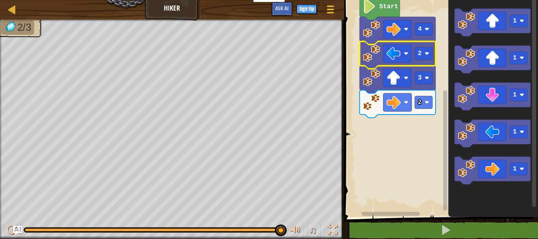
click at [378, 50] on image "Blockly Workspace" at bounding box center [371, 53] width 17 height 17
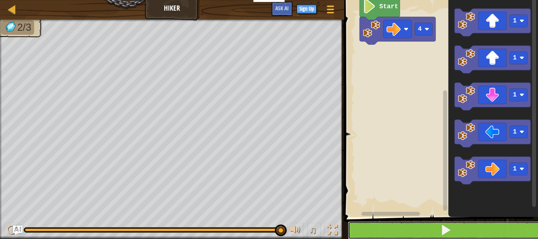
click at [436, 230] on button at bounding box center [446, 230] width 196 height 18
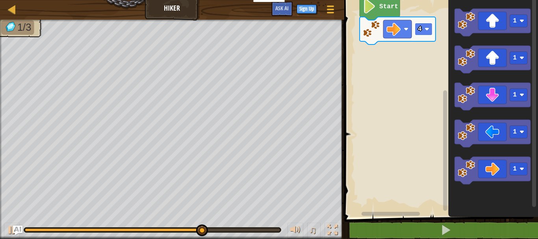
click at [427, 29] on image "Blockly Workspace" at bounding box center [427, 29] width 5 height 5
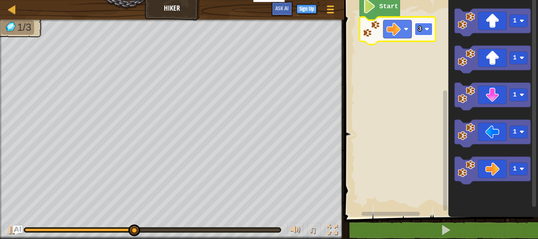
click at [426, 28] on image "Blockly Workspace" at bounding box center [427, 29] width 5 height 5
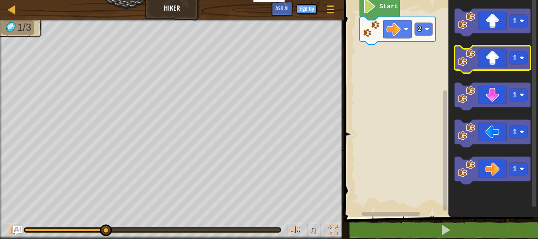
click at [482, 50] on icon "Blockly Workspace" at bounding box center [492, 60] width 76 height 28
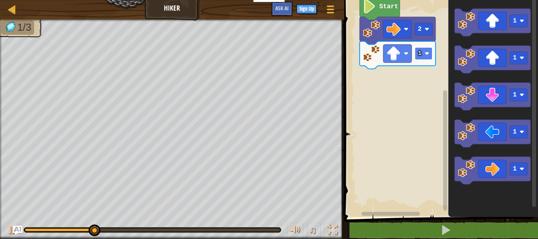
click at [426, 52] on image "Blockly Workspace" at bounding box center [427, 53] width 5 height 5
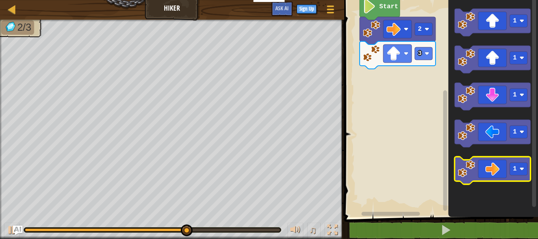
click at [496, 159] on icon "Blockly Workspace" at bounding box center [492, 171] width 76 height 28
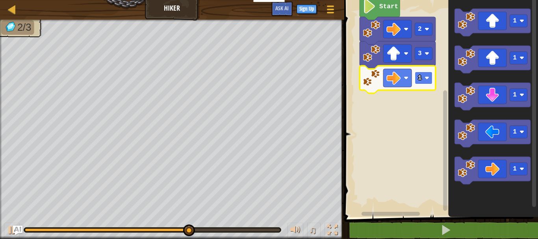
click at [426, 77] on image "Blockly Workspace" at bounding box center [427, 78] width 5 height 5
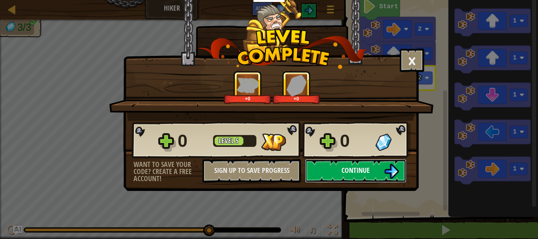
click at [341, 162] on button "Continue" at bounding box center [356, 171] width 102 height 24
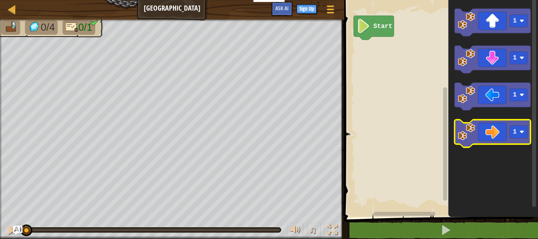
click at [497, 137] on icon "Blockly Workspace" at bounding box center [492, 134] width 76 height 28
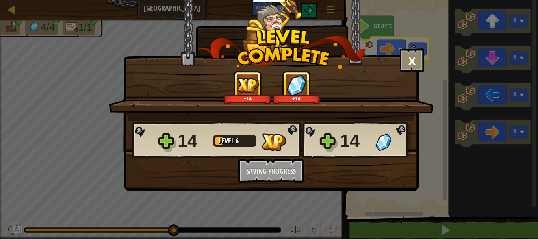
click at [329, 172] on div "14 Level 6 14 Want to save your code? Create a free account! Sign Up to Save Pr…" at bounding box center [271, 152] width 295 height 62
click at [329, 169] on div "14 Level 6 14 Want to save your code? Create a free account! Sign Up to Save Pr…" at bounding box center [271, 152] width 295 height 62
click at [329, 171] on div "14 Level 6 14 Want to save your code? Create a free account! Sign Up to Save Pr…" at bounding box center [271, 152] width 295 height 62
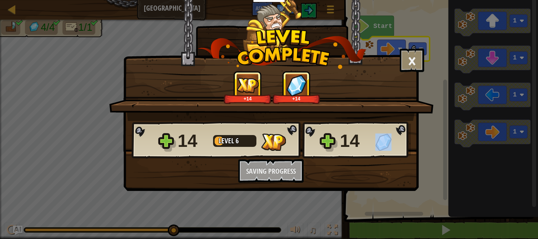
click at [329, 171] on div "14 Level 6 14 Want to save your code? Create a free account! Sign Up to Save Pr…" at bounding box center [271, 152] width 295 height 62
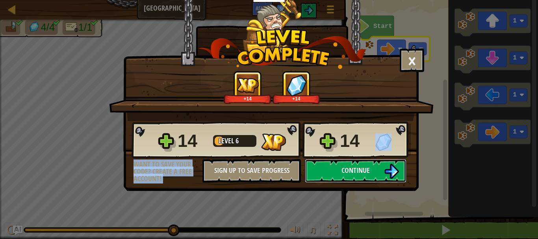
click at [329, 171] on button "Continue" at bounding box center [356, 171] width 102 height 24
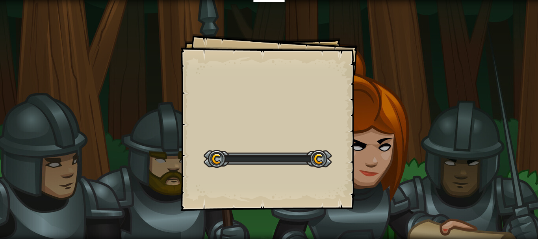
click at [328, 172] on div "Start Level" at bounding box center [268, 158] width 128 height 32
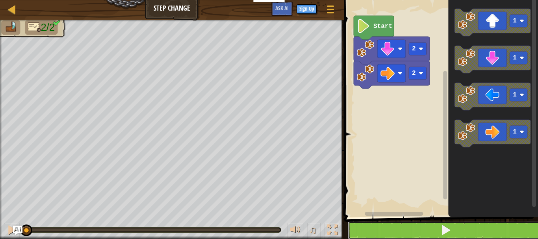
click at [422, 224] on button at bounding box center [446, 230] width 196 height 18
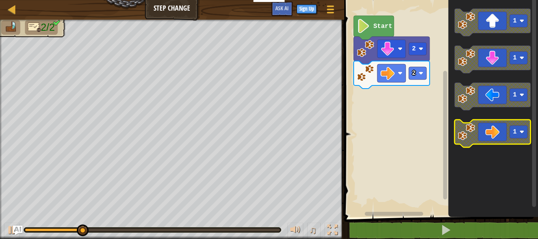
click at [472, 129] on image "Blockly Workspace" at bounding box center [466, 131] width 17 height 17
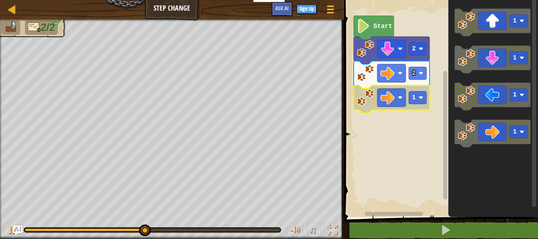
click at [377, 120] on rect "Blockly Workspace" at bounding box center [440, 106] width 196 height 221
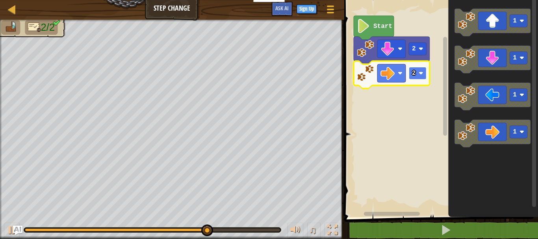
click at [423, 70] on rect "Blockly Workspace" at bounding box center [418, 73] width 18 height 13
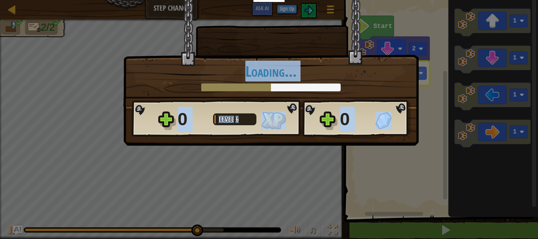
click at [333, 161] on div "× How fun was this level? Loading... Reticulating Splines... Loading... 0 Level…" at bounding box center [269, 119] width 538 height 239
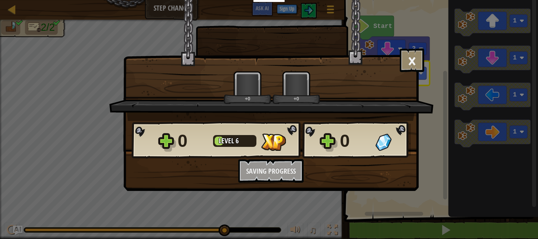
click at [393, 150] on div "× How fun was this level? +0 +0 Reticulating Splines... 0 Level 6 0 Want to sav…" at bounding box center [269, 119] width 538 height 239
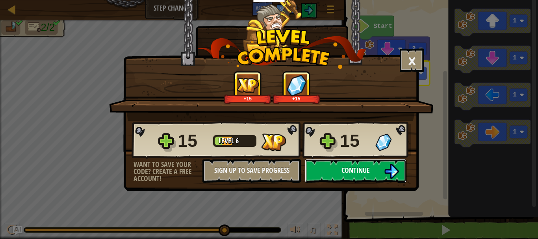
click at [345, 170] on span "Continue" at bounding box center [355, 170] width 28 height 10
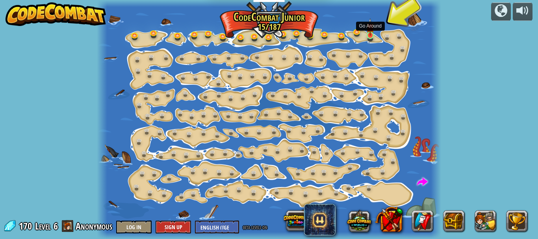
click at [369, 34] on img at bounding box center [370, 27] width 8 height 18
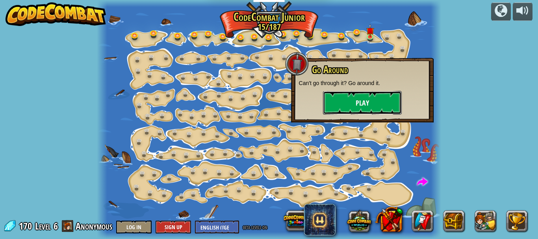
click at [359, 100] on button "Play" at bounding box center [362, 103] width 79 height 24
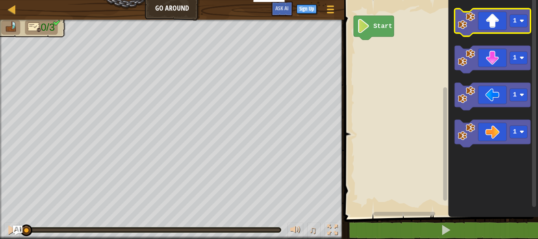
click at [499, 28] on icon "Blockly Workspace" at bounding box center [492, 23] width 76 height 28
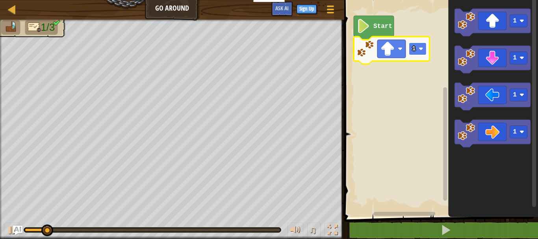
click at [421, 46] on image "Blockly Workspace" at bounding box center [421, 48] width 5 height 5
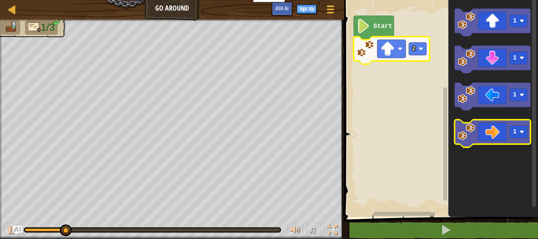
click at [480, 131] on icon "Blockly Workspace" at bounding box center [492, 134] width 76 height 28
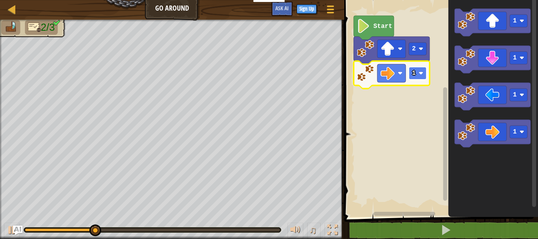
click at [420, 71] on image "Blockly Workspace" at bounding box center [421, 73] width 5 height 5
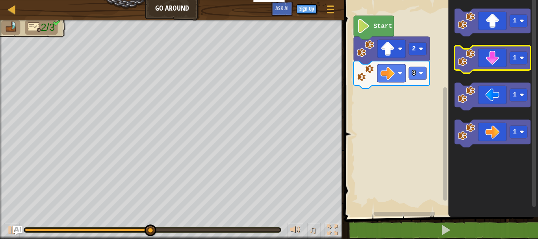
click at [501, 55] on icon "Blockly Workspace" at bounding box center [492, 60] width 76 height 28
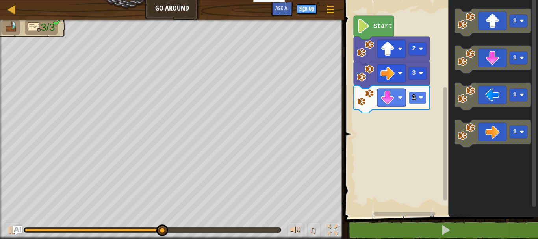
click at [420, 95] on image "Blockly Workspace" at bounding box center [421, 97] width 5 height 5
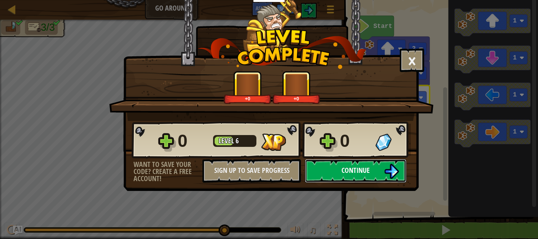
click at [342, 176] on button "Continue" at bounding box center [356, 171] width 102 height 24
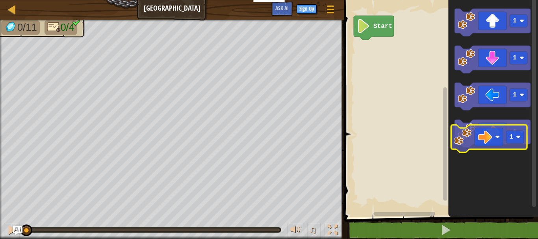
click at [501, 137] on icon "Blockly Workspace" at bounding box center [492, 134] width 76 height 28
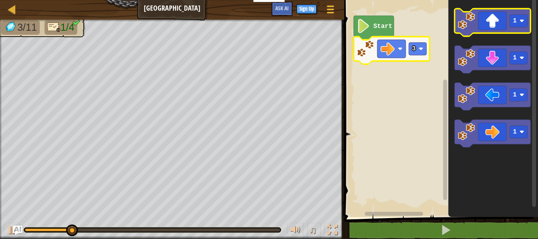
click at [490, 26] on icon "Blockly Workspace" at bounding box center [492, 23] width 76 height 28
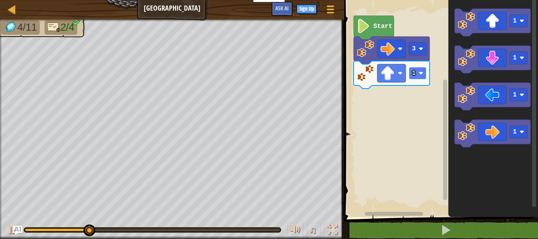
click at [419, 72] on image "Blockly Workspace" at bounding box center [421, 73] width 5 height 5
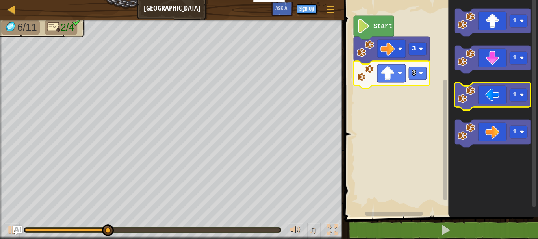
click at [486, 92] on icon "Blockly Workspace" at bounding box center [492, 97] width 76 height 28
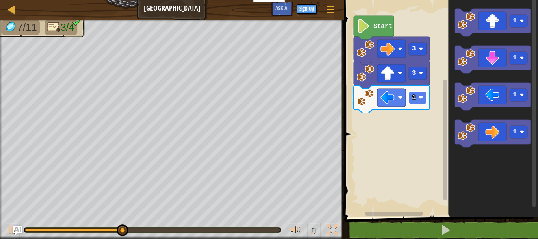
click at [421, 98] on image "Blockly Workspace" at bounding box center [421, 97] width 5 height 5
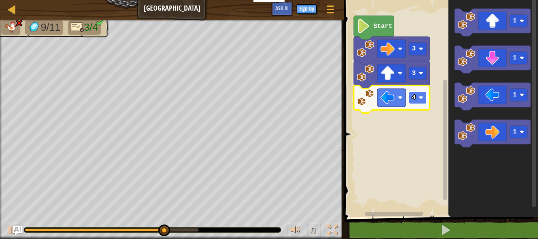
click at [420, 95] on image "Blockly Workspace" at bounding box center [421, 97] width 5 height 5
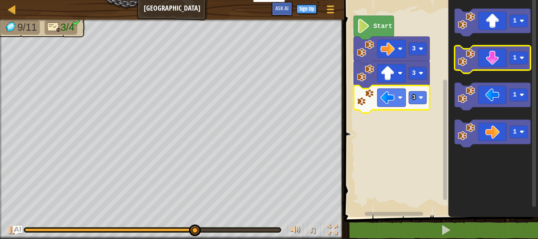
click at [499, 63] on icon "Blockly Workspace" at bounding box center [492, 60] width 76 height 28
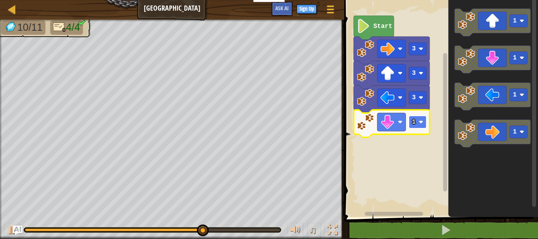
click at [420, 119] on rect "Blockly Workspace" at bounding box center [418, 122] width 18 height 13
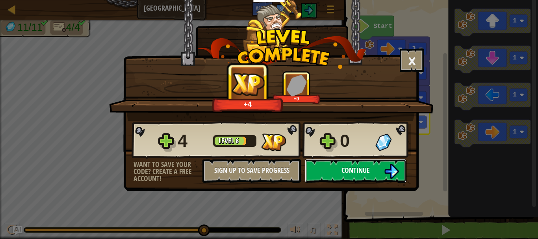
click at [352, 164] on button "Continue" at bounding box center [356, 171] width 102 height 24
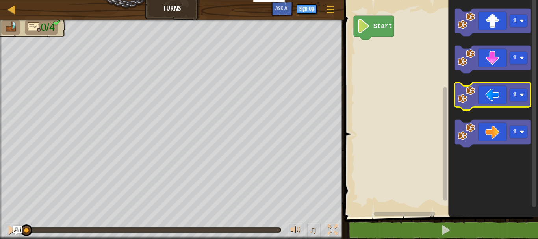
click at [496, 97] on icon "Blockly Workspace" at bounding box center [492, 97] width 76 height 28
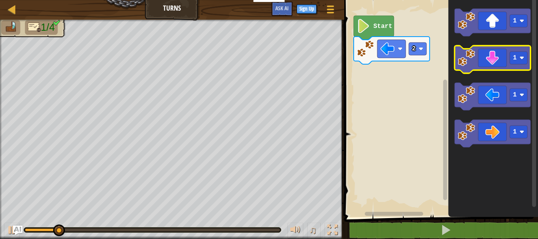
click at [494, 54] on icon "Blockly Workspace" at bounding box center [492, 60] width 76 height 28
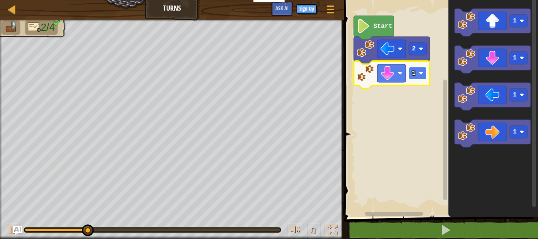
click at [419, 72] on image "Blockly Workspace" at bounding box center [421, 73] width 5 height 5
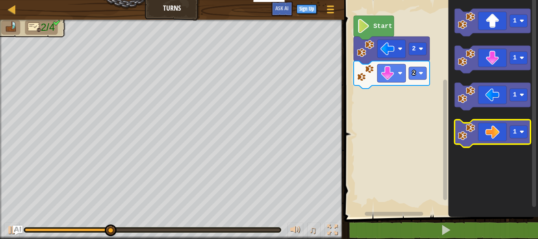
click at [497, 131] on icon "Blockly Workspace" at bounding box center [492, 134] width 76 height 28
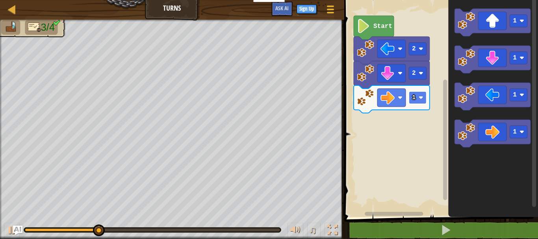
click at [419, 96] on image "Blockly Workspace" at bounding box center [421, 97] width 5 height 5
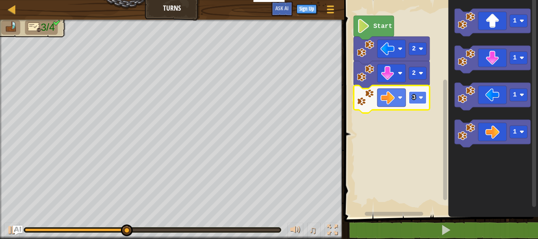
click at [420, 99] on image "Blockly Workspace" at bounding box center [421, 97] width 5 height 5
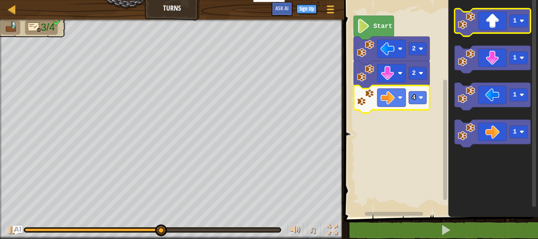
click at [488, 30] on icon "Blockly Workspace" at bounding box center [492, 23] width 76 height 28
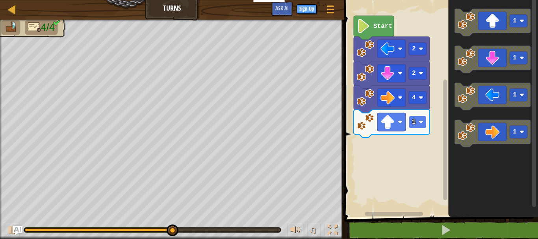
click at [421, 121] on image "Blockly Workspace" at bounding box center [421, 122] width 5 height 5
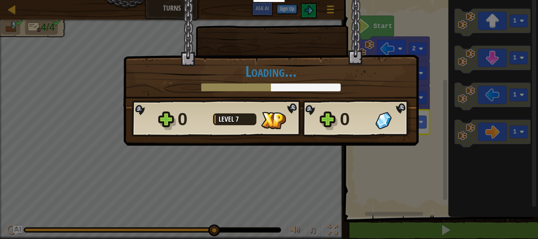
click at [443, 233] on div "× How fun was this level? Loading... Reticulating Splines... Loading... 0 Level…" at bounding box center [269, 119] width 538 height 239
click at [375, 164] on div "× How fun was this level? Loading... Reticulating Splines... Loading... 0 Level…" at bounding box center [269, 119] width 538 height 239
click at [375, 163] on div "× How fun was this level? Loading... Reticulating Splines... Loading... 0 Level…" at bounding box center [269, 119] width 538 height 239
click at [362, 158] on div "× How fun was this level? Loading... Reticulating Splines... Loading... 0 Level…" at bounding box center [269, 119] width 538 height 239
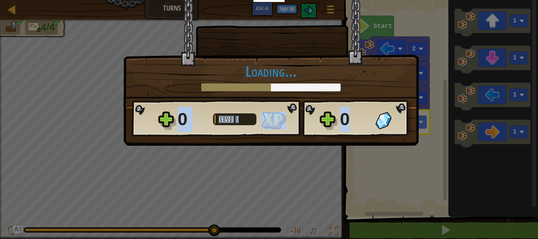
click at [362, 158] on div "× How fun was this level? Loading... Reticulating Splines... Loading... 0 Level…" at bounding box center [269, 119] width 538 height 239
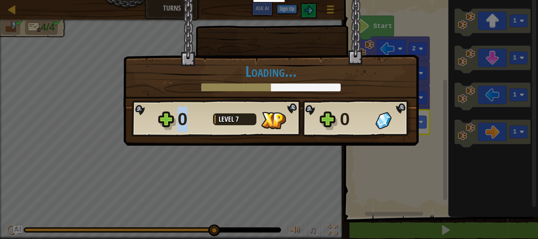
click at [362, 157] on div "× How fun was this level? Loading... Reticulating Splines... Loading... 0 Level…" at bounding box center [269, 119] width 538 height 239
click at [325, 186] on div "× How fun was this level? Loading... Reticulating Splines... Loading... 0 Level…" at bounding box center [269, 119] width 538 height 239
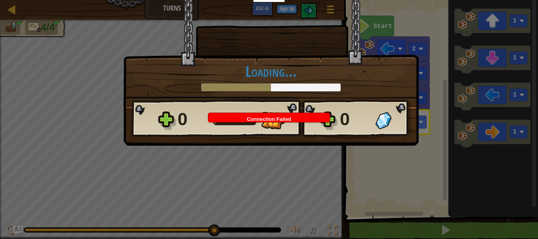
click at [401, 160] on div "× How fun was this level? Loading... Reticulating Splines... Loading... 0 Level…" at bounding box center [269, 119] width 538 height 239
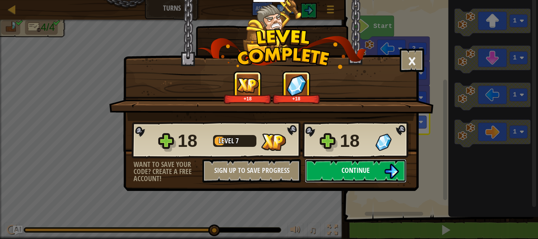
click at [345, 172] on span "Continue" at bounding box center [355, 170] width 28 height 10
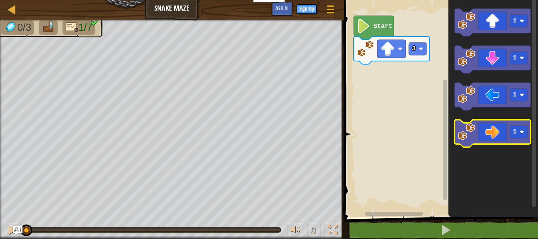
click at [496, 124] on icon "Blockly Workspace" at bounding box center [492, 134] width 76 height 28
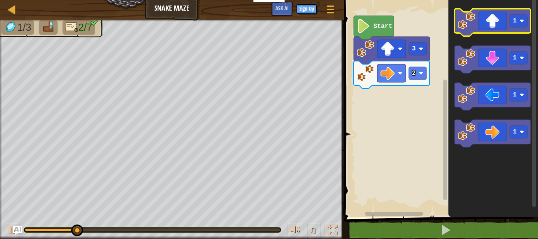
click at [492, 31] on icon "Blockly Workspace" at bounding box center [492, 23] width 76 height 28
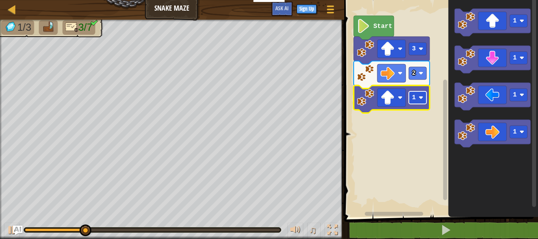
click at [419, 98] on image "Blockly Workspace" at bounding box center [421, 97] width 5 height 5
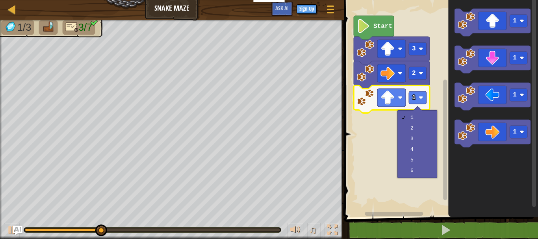
click at [378, 132] on rect "Blockly Workspace" at bounding box center [440, 106] width 196 height 221
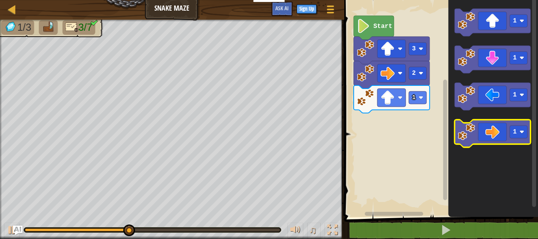
click at [509, 132] on icon "Blockly Workspace" at bounding box center [492, 134] width 76 height 28
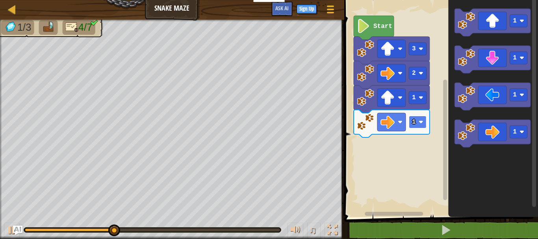
click at [420, 120] on image "Blockly Workspace" at bounding box center [421, 122] width 5 height 5
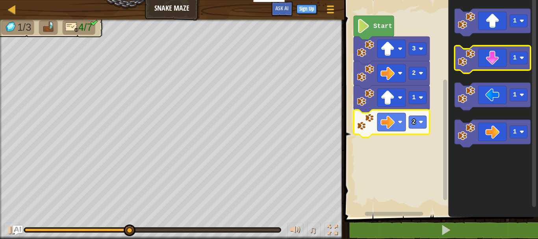
click at [496, 63] on icon "Blockly Workspace" at bounding box center [492, 60] width 76 height 28
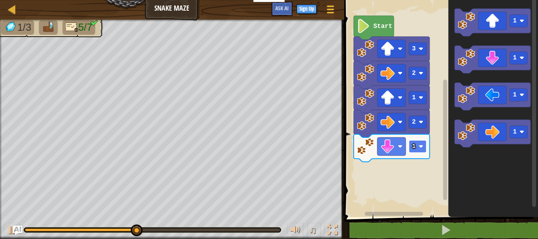
click at [420, 145] on image "Blockly Workspace" at bounding box center [421, 146] width 5 height 5
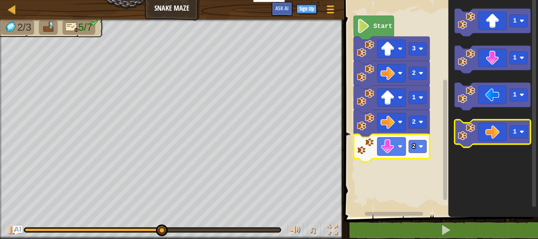
click at [495, 130] on icon "Blockly Workspace" at bounding box center [492, 134] width 76 height 28
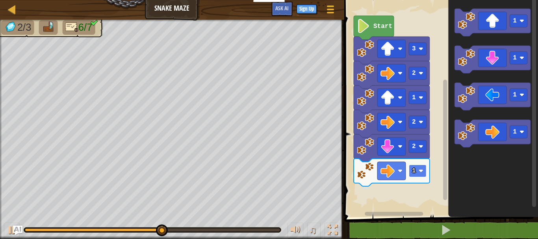
click at [419, 168] on rect "Blockly Workspace" at bounding box center [418, 171] width 18 height 13
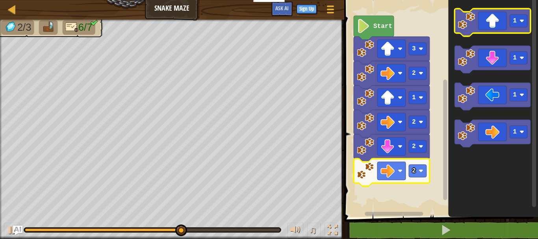
click at [495, 19] on icon "Blockly Workspace" at bounding box center [492, 23] width 76 height 28
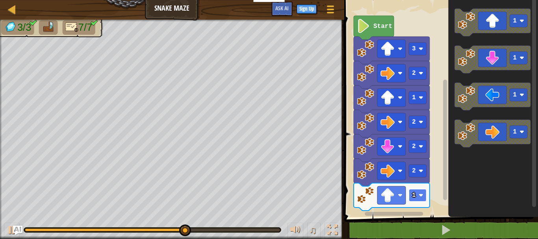
click at [421, 189] on rect "Blockly Workspace" at bounding box center [418, 195] width 18 height 13
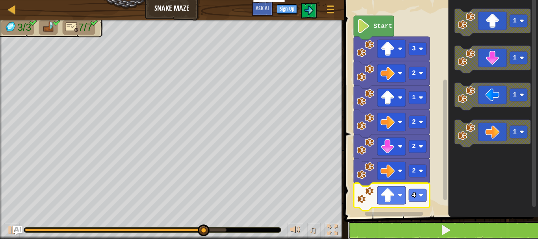
click at [426, 224] on button at bounding box center [446, 230] width 196 height 18
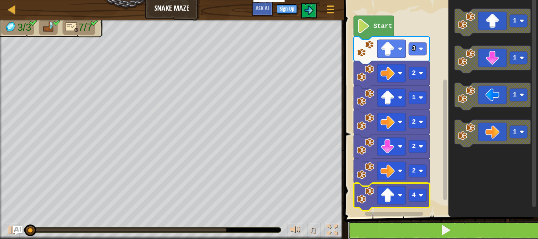
click at [426, 223] on button at bounding box center [446, 230] width 196 height 18
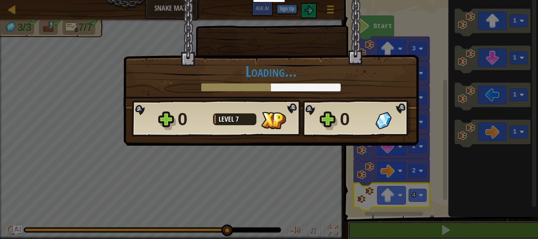
scroll to position [0, 0]
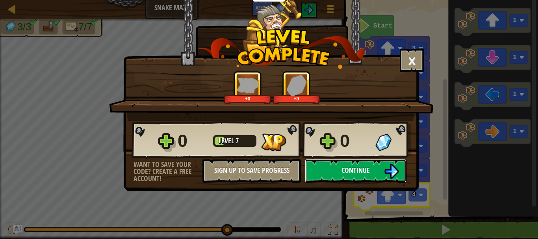
click at [346, 169] on span "Continue" at bounding box center [355, 170] width 28 height 10
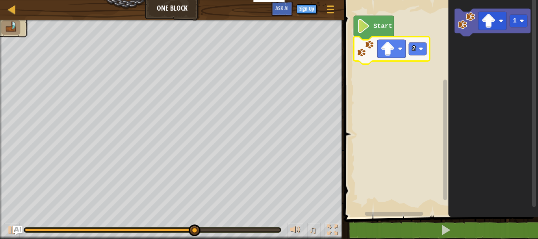
drag, startPoint x: 442, startPoint y: 111, endPoint x: 443, endPoint y: 94, distance: 17.4
click at [443, 94] on icon "Blockly Workspace" at bounding box center [445, 103] width 6 height 215
click at [444, 113] on rect "Blockly Workspace" at bounding box center [445, 140] width 4 height 121
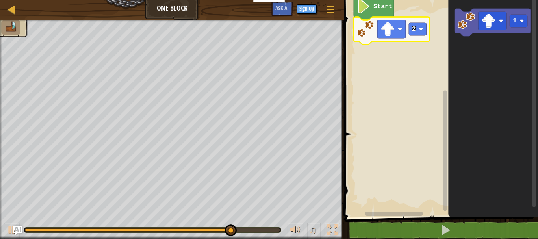
click at [447, 63] on rect "Blockly Workspace" at bounding box center [445, 103] width 6 height 215
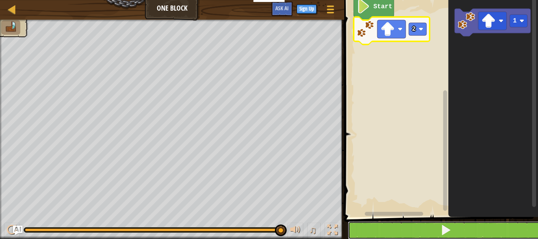
click at [419, 227] on button at bounding box center [446, 230] width 196 height 18
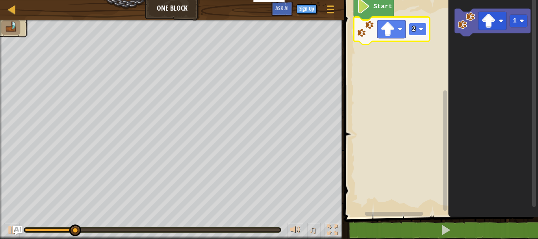
click at [421, 27] on image "Blockly Workspace" at bounding box center [421, 29] width 5 height 5
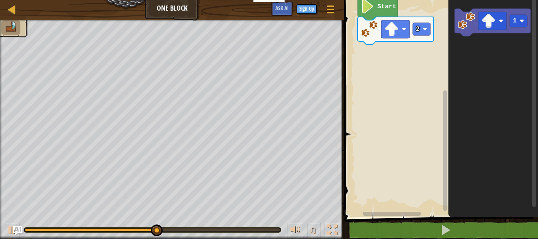
click at [402, 135] on rect "Blockly Workspace" at bounding box center [440, 106] width 196 height 221
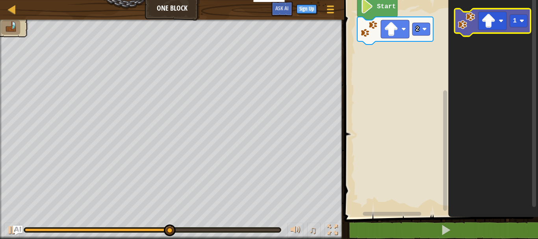
click at [467, 30] on icon "Blockly Workspace" at bounding box center [492, 23] width 76 height 28
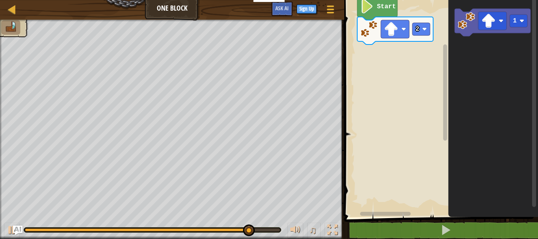
click at [13, 34] on div at bounding box center [9, 26] width 37 height 22
click at [292, 217] on div "♫" at bounding box center [172, 228] width 344 height 24
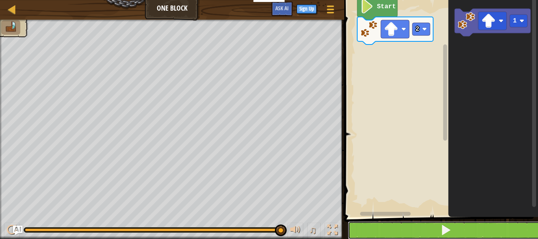
click at [377, 231] on button at bounding box center [446, 230] width 196 height 18
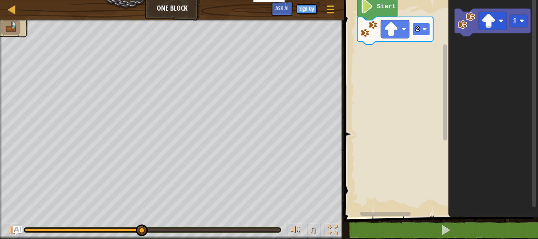
click at [424, 26] on rect "Blockly Workspace" at bounding box center [421, 29] width 18 height 13
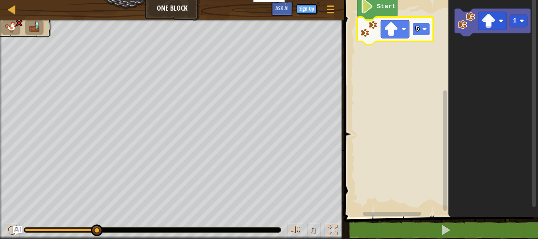
click at [423, 28] on image "Blockly Workspace" at bounding box center [424, 29] width 5 height 5
click at [422, 26] on rect "Blockly Workspace" at bounding box center [421, 29] width 18 height 13
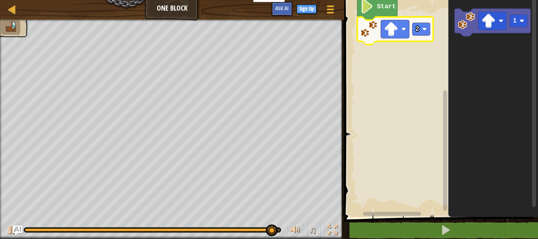
click at [439, 97] on div "Start 2 1" at bounding box center [440, 106] width 196 height 221
click at [423, 30] on image "Blockly Workspace" at bounding box center [424, 29] width 5 height 5
click at [421, 26] on rect "Blockly Workspace" at bounding box center [421, 29] width 18 height 13
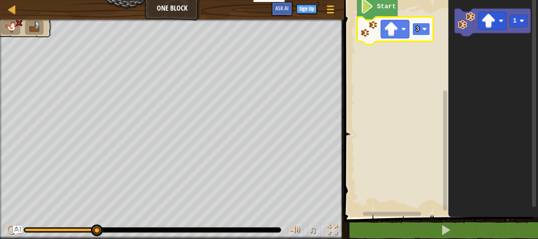
click at [430, 26] on rect "Blockly Workspace" at bounding box center [421, 29] width 18 height 13
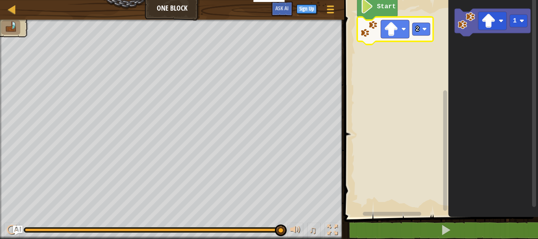
click at [143, 216] on div "♫ Frog" at bounding box center [269, 129] width 538 height 219
click at [14, 4] on div at bounding box center [12, 9] width 10 height 10
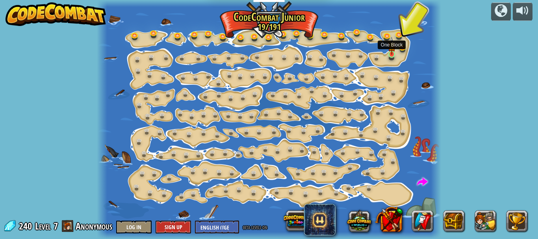
click at [388, 51] on img at bounding box center [392, 46] width 8 height 18
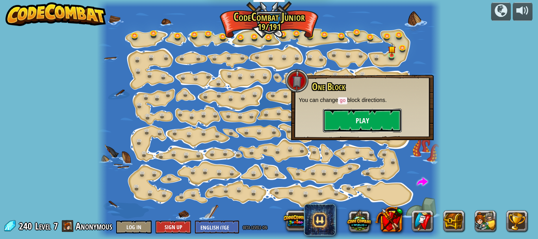
click at [369, 119] on button "Play" at bounding box center [362, 121] width 79 height 24
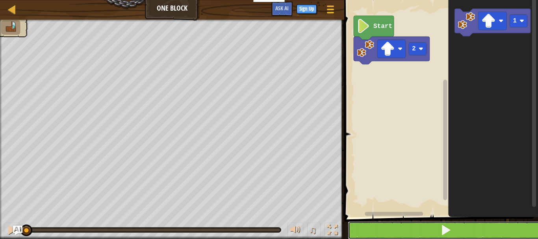
click at [369, 230] on button at bounding box center [446, 230] width 196 height 18
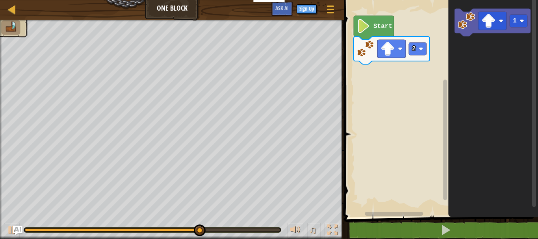
drag, startPoint x: 221, startPoint y: 11, endPoint x: 211, endPoint y: 11, distance: 9.5
click at [220, 11] on div "Map One Block Game Menu Sign Up Ask AI" at bounding box center [172, 10] width 344 height 20
click at [194, 11] on div "Map One Block Game Menu Sign Up Ask AI" at bounding box center [172, 10] width 344 height 20
click at [192, 10] on div "Map One Block Game Menu Sign Up Ask AI" at bounding box center [172, 10] width 344 height 20
click at [14, 8] on div at bounding box center [12, 9] width 10 height 10
